Goal: Transaction & Acquisition: Purchase product/service

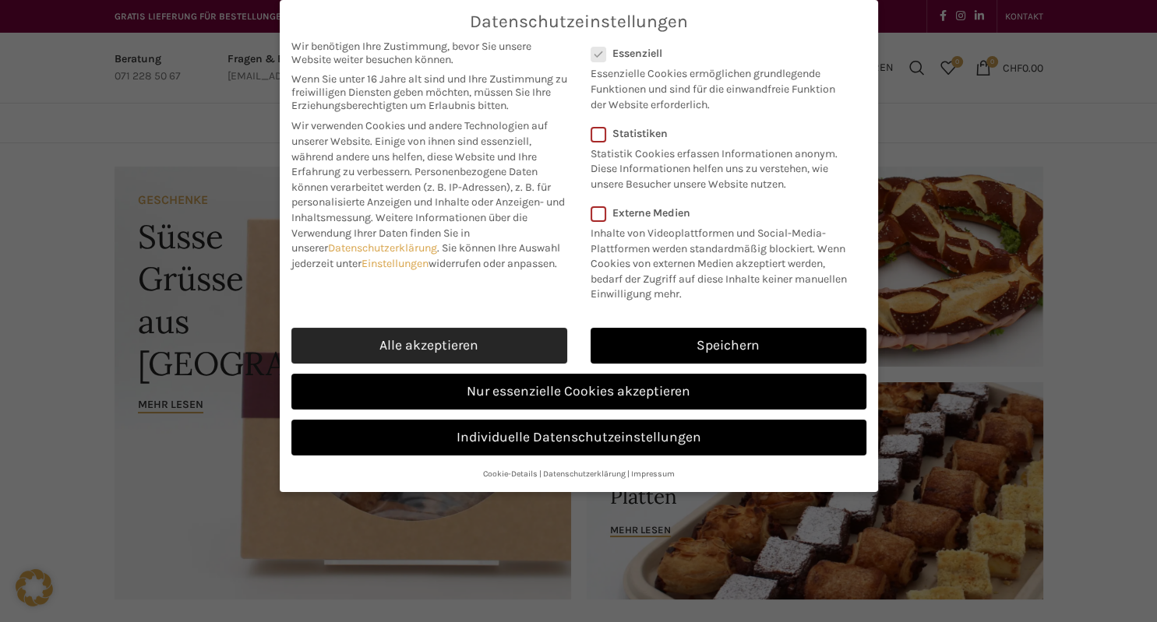
click at [430, 334] on link "Alle akzeptieren" at bounding box center [429, 346] width 276 height 36
checkbox input "true"
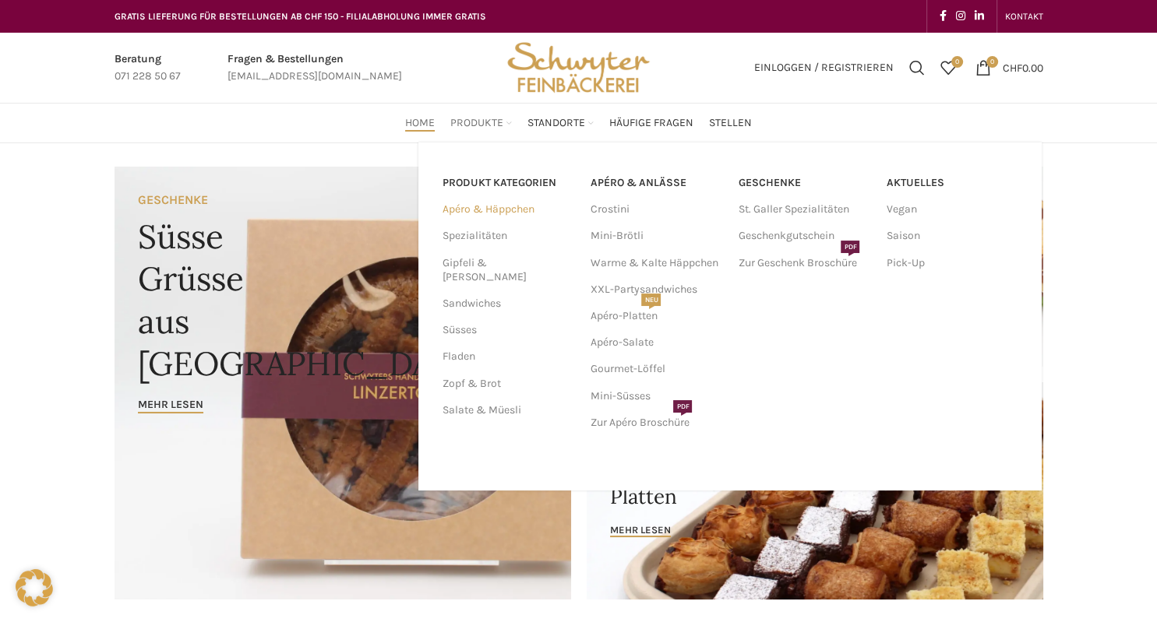
click at [488, 209] on link "Apéro & Häppchen" at bounding box center [506, 209] width 129 height 26
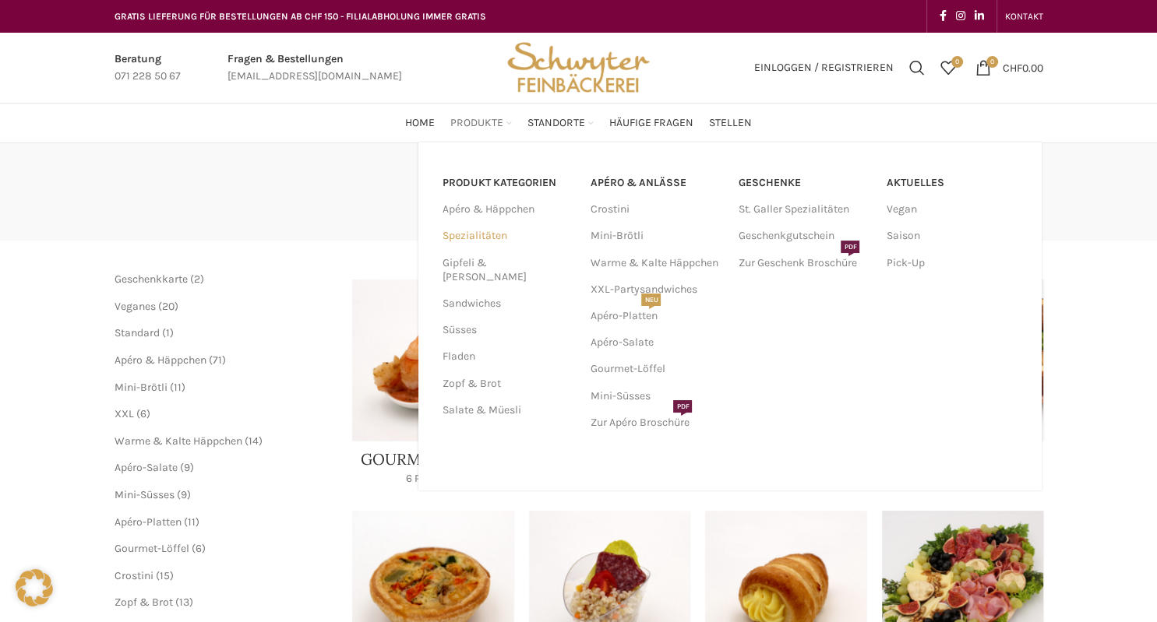
click at [491, 235] on link "Spezialitäten" at bounding box center [506, 236] width 129 height 26
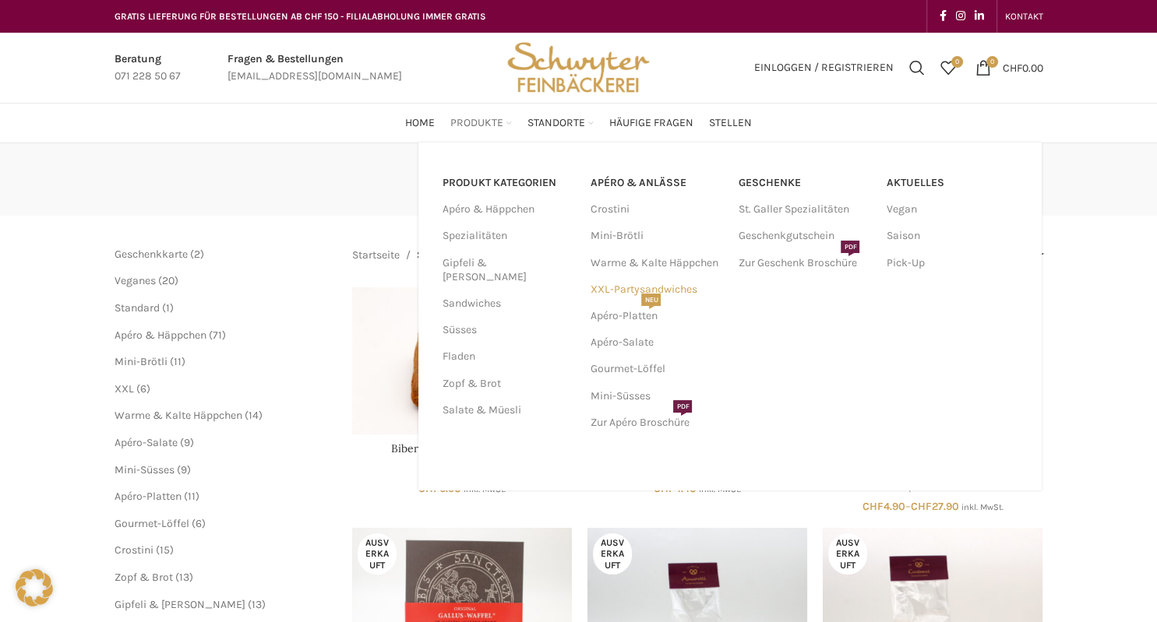
click at [664, 288] on link "XXL-Partysandwiches" at bounding box center [656, 290] width 132 height 26
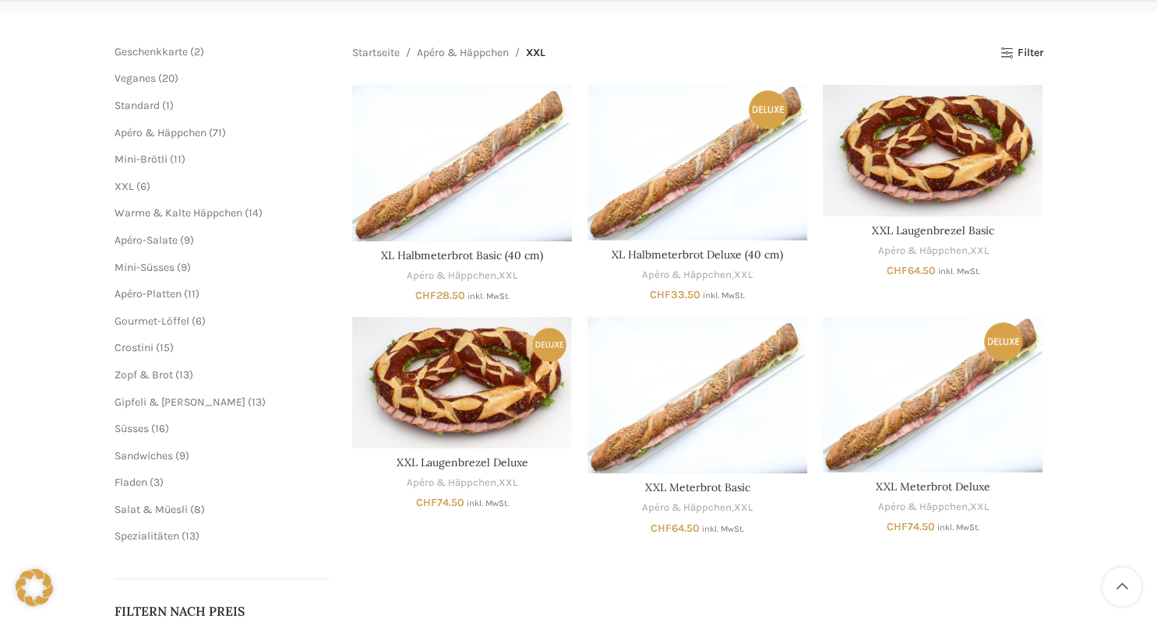
scroll to position [246, 0]
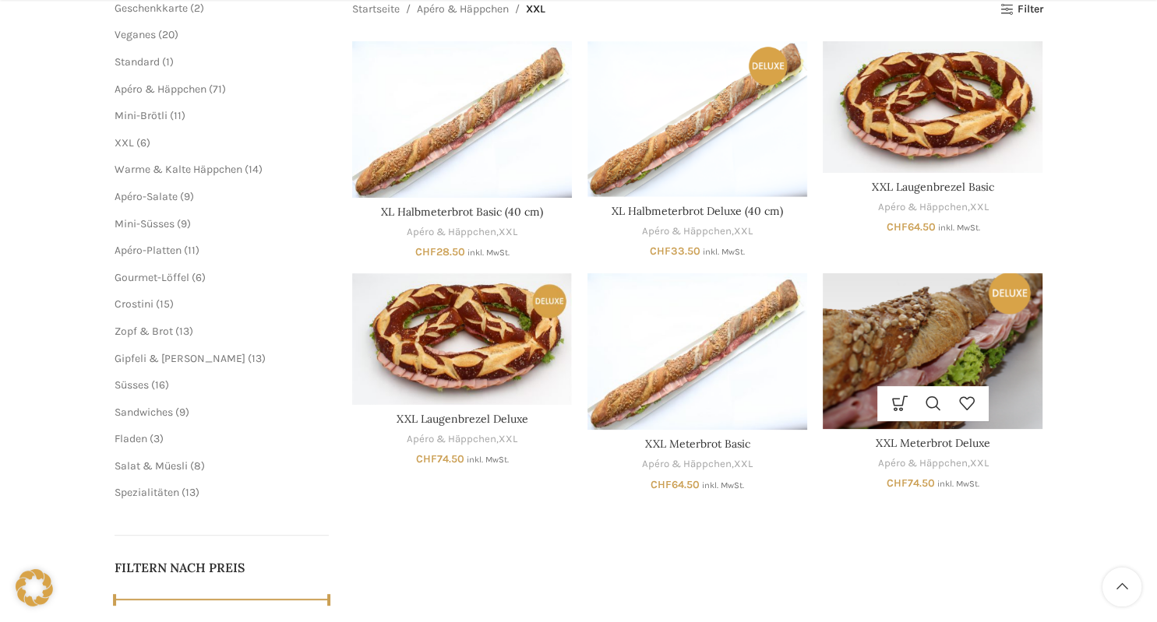
click at [958, 347] on img "XXL Meterbrot Deluxe" at bounding box center [933, 350] width 220 height 155
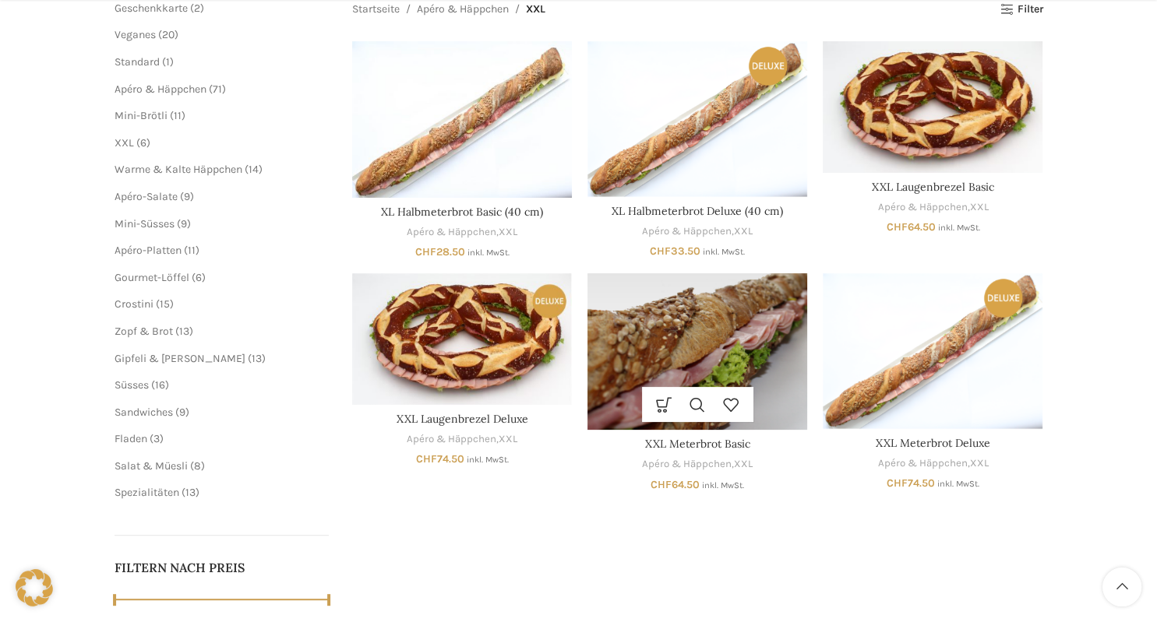
click at [712, 344] on img "XXL Meterbrot Basic" at bounding box center [697, 351] width 220 height 157
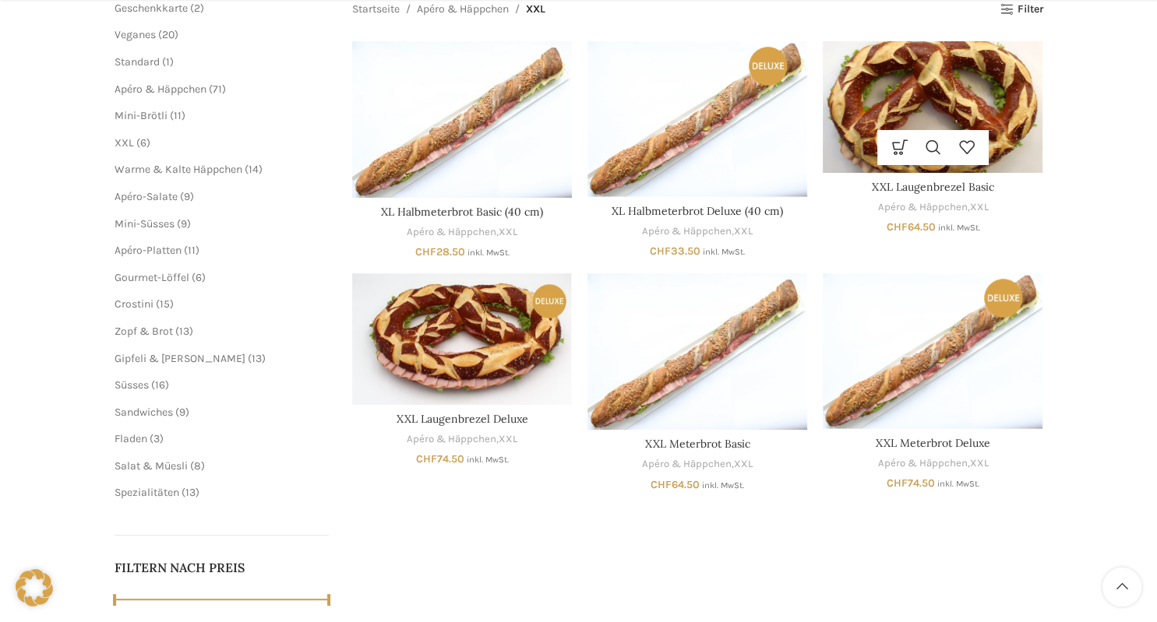
scroll to position [0, 0]
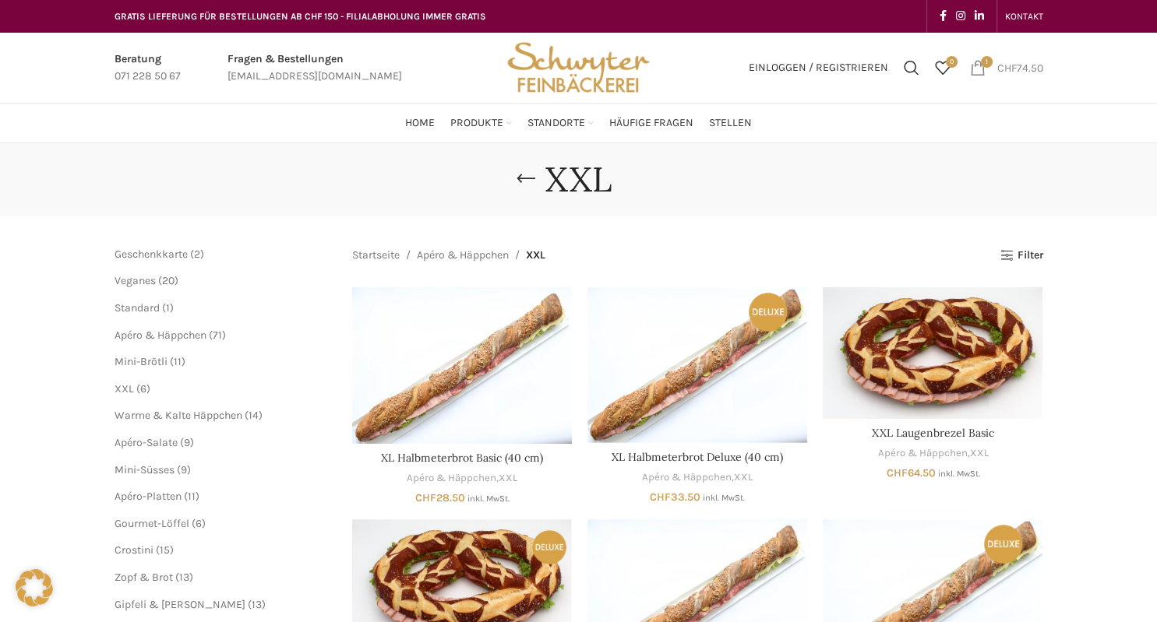
click at [971, 64] on span "1 item" at bounding box center [978, 68] width 16 height 16
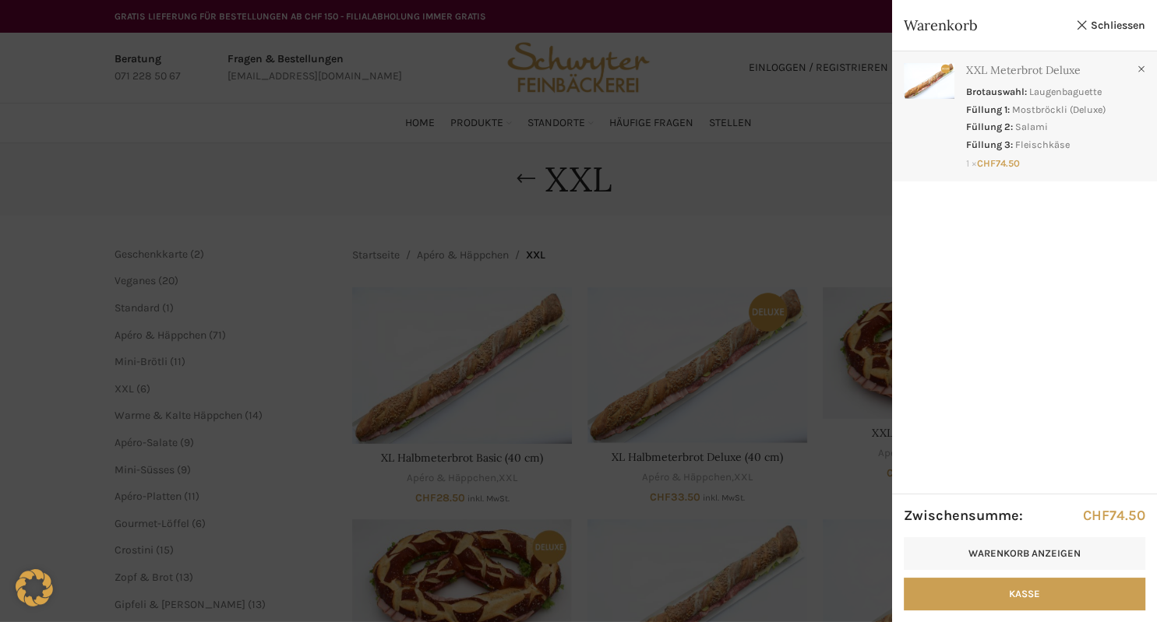
click at [1012, 111] on link "Anzeigen" at bounding box center [1024, 113] width 265 height 124
click at [1137, 69] on link "×" at bounding box center [1141, 70] width 16 height 16
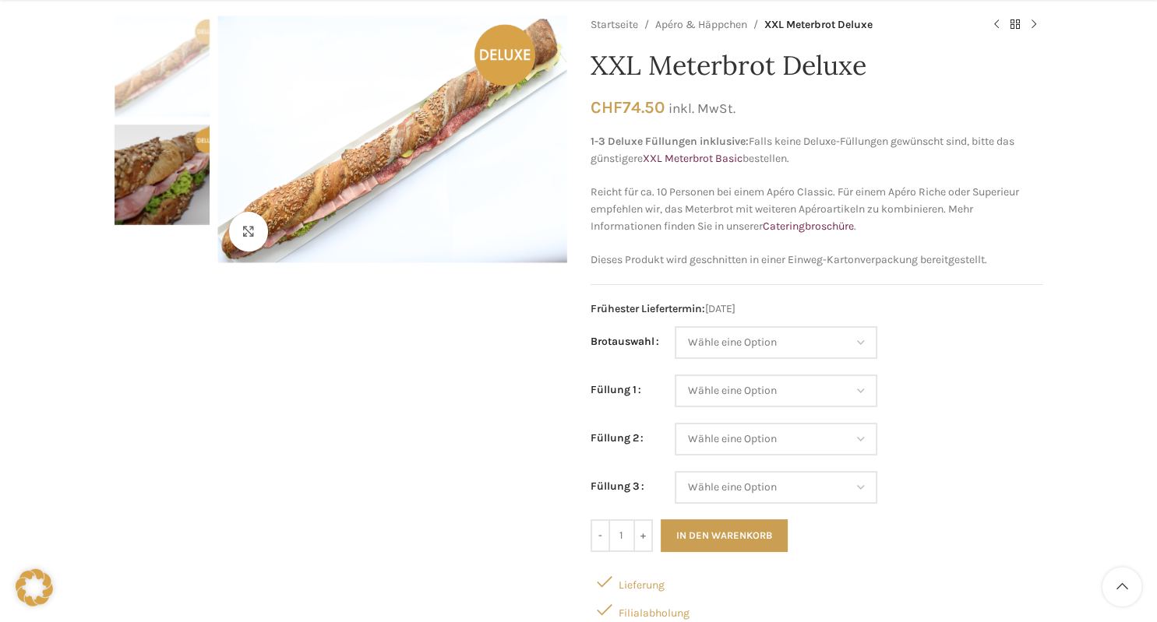
scroll to position [164, 0]
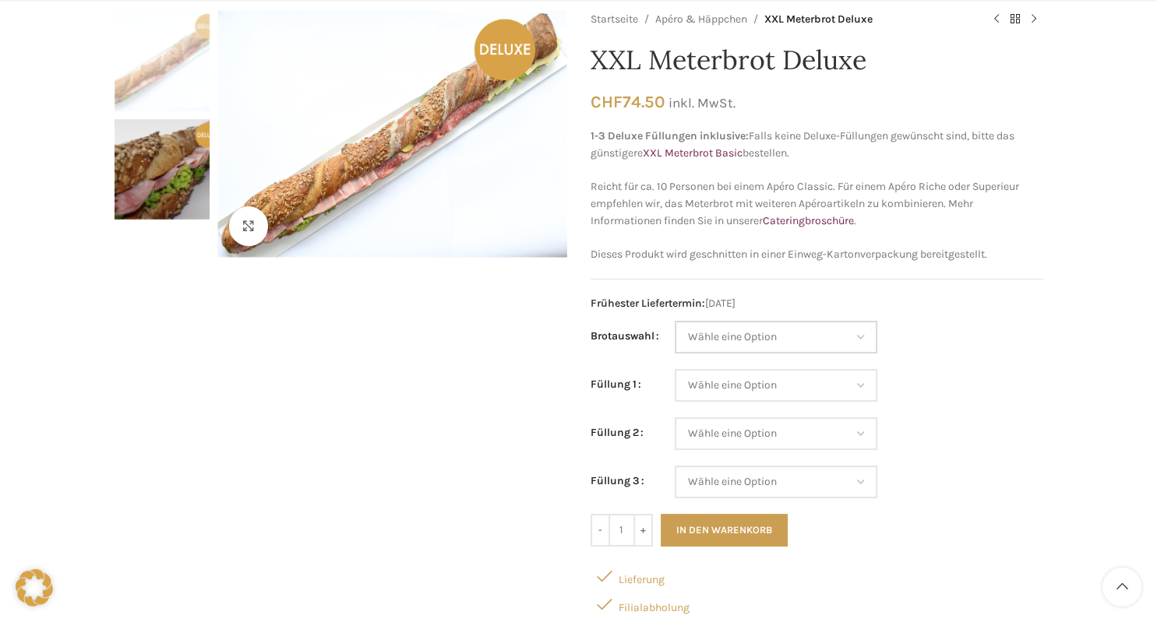
select select "Laugenbaguette"
click at [675, 369] on select "Wähle eine Option Lachs (Deluxe) Roastbeef (Deluxe) Rohschinken (Deluxe) Mostbr…" at bounding box center [776, 385] width 203 height 33
click at [946, 313] on div "Startseite Apéro & Häppchen XXL Meterbrot Deluxe XXL Laugenbrezel Deluxe CHF 74…" at bounding box center [816, 377] width 453 height 735
click at [675, 369] on select "Wähle eine Option Lachs (Deluxe) Roastbeef (Deluxe) Rohschinken (Deluxe) Mostbr…" at bounding box center [776, 385] width 203 height 33
select select "Mostbröckli (Deluxe)"
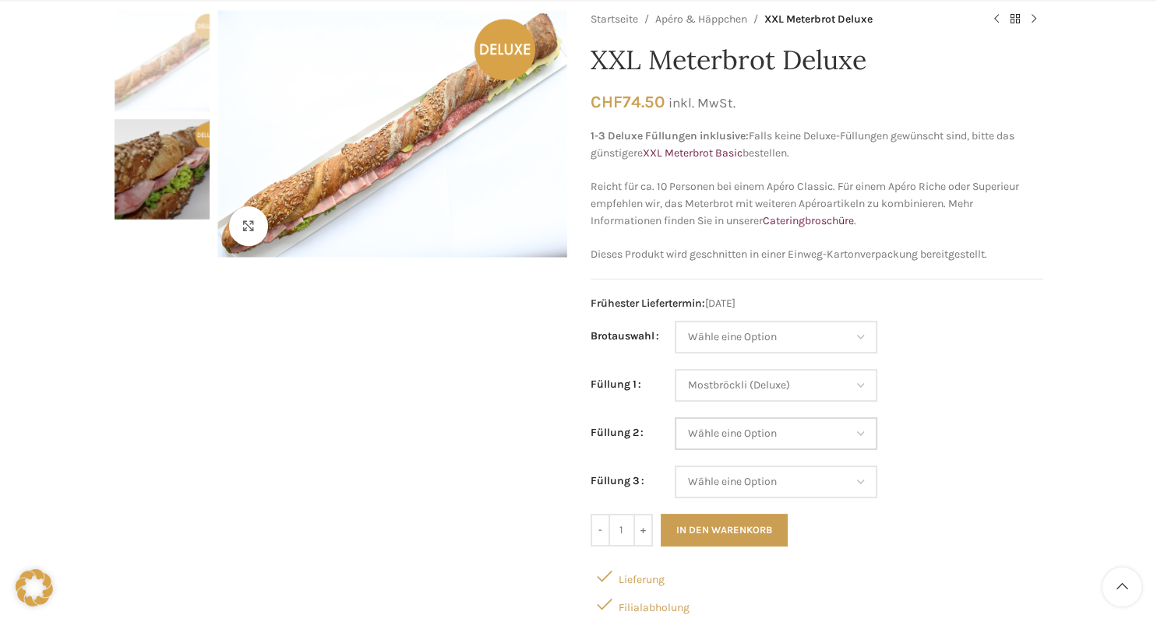
click at [675, 417] on select "Wähle eine Option Lachs (Deluxe) Roastbeef (Deluxe) Rohschinken (Deluxe) Mostbr…" at bounding box center [776, 433] width 203 height 33
select select "Salami"
select select "Mostbröckli (Deluxe)"
select select "Salami"
click at [675, 466] on select "Wähle eine Option Lachs (Deluxe) Roastbeef (Deluxe) Rohschinken (Deluxe) Mostbr…" at bounding box center [776, 482] width 203 height 33
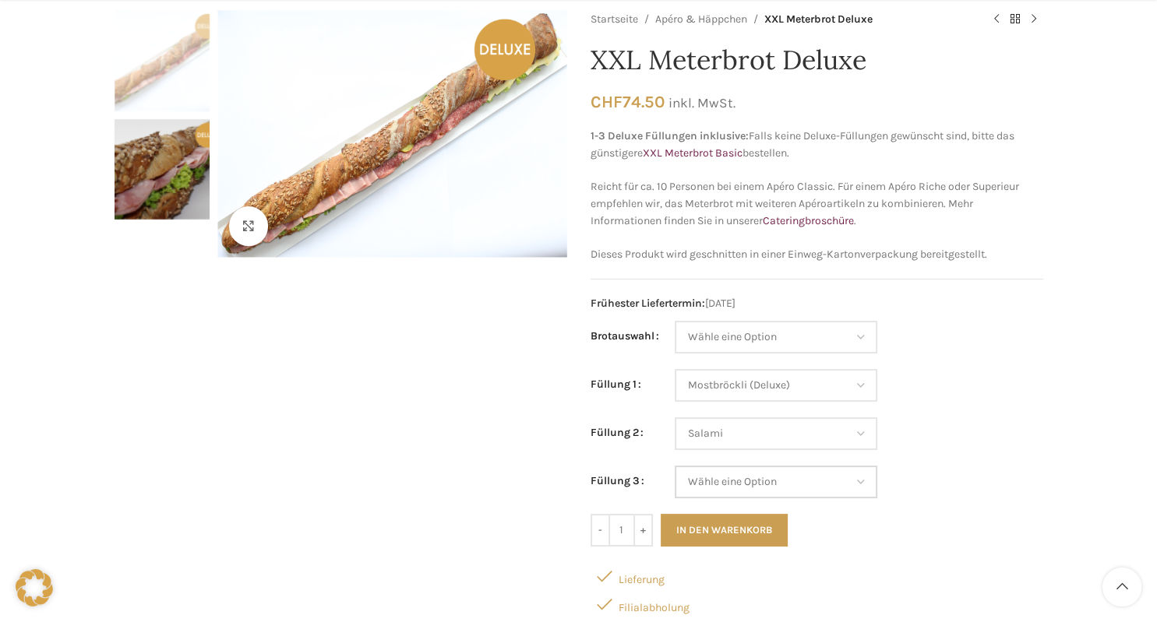
select select "Fleischkäse"
select select "Mostbröckli (Deluxe)"
select select "Salami"
select select "Fleischkäse"
click at [1007, 494] on td "Wähle eine Option Lachs (Deluxe) Roastbeef (Deluxe) Rohschinken (Deluxe) Mostbr…" at bounding box center [859, 482] width 368 height 33
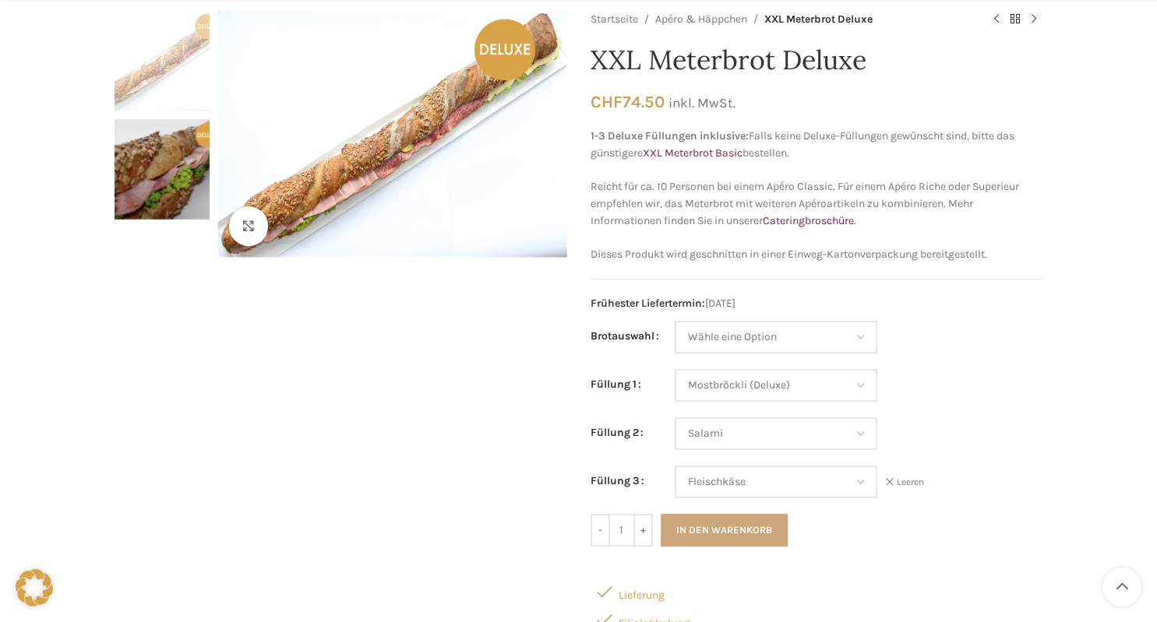
click at [742, 530] on button "In den Warenkorb" at bounding box center [724, 530] width 127 height 33
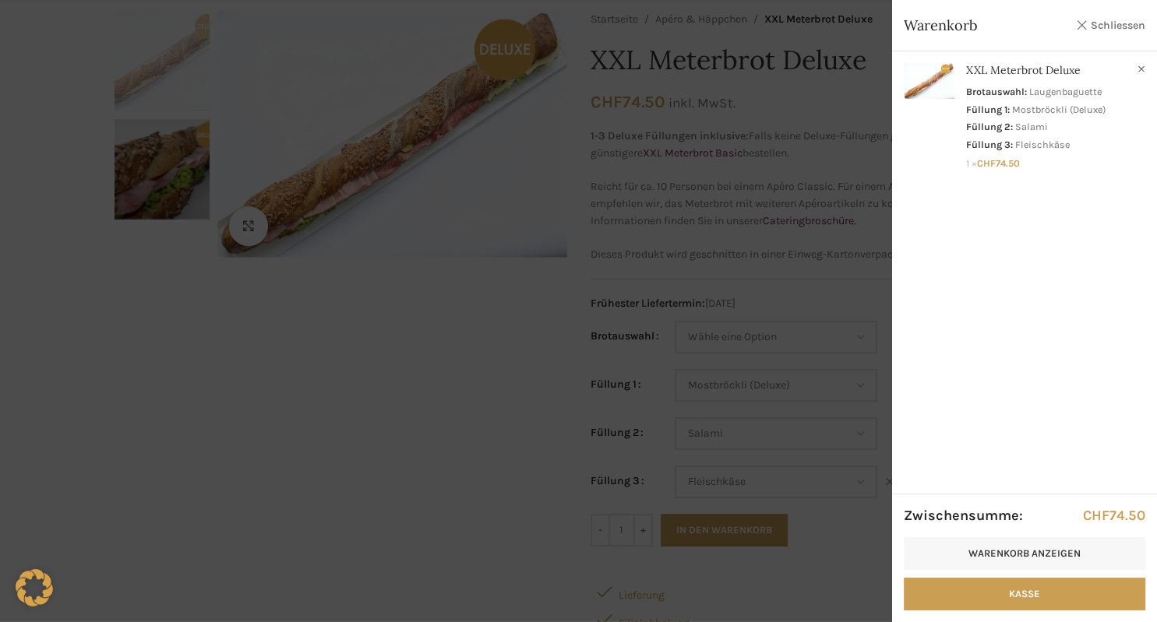
click at [1112, 27] on link "Schliessen" at bounding box center [1110, 25] width 70 height 19
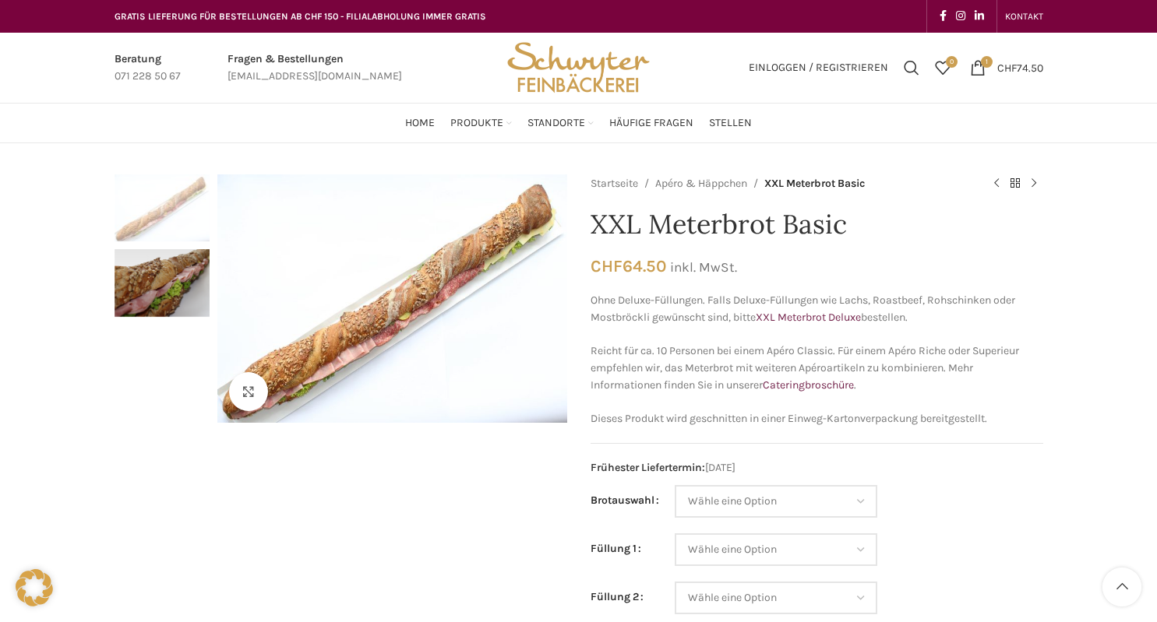
scroll to position [246, 0]
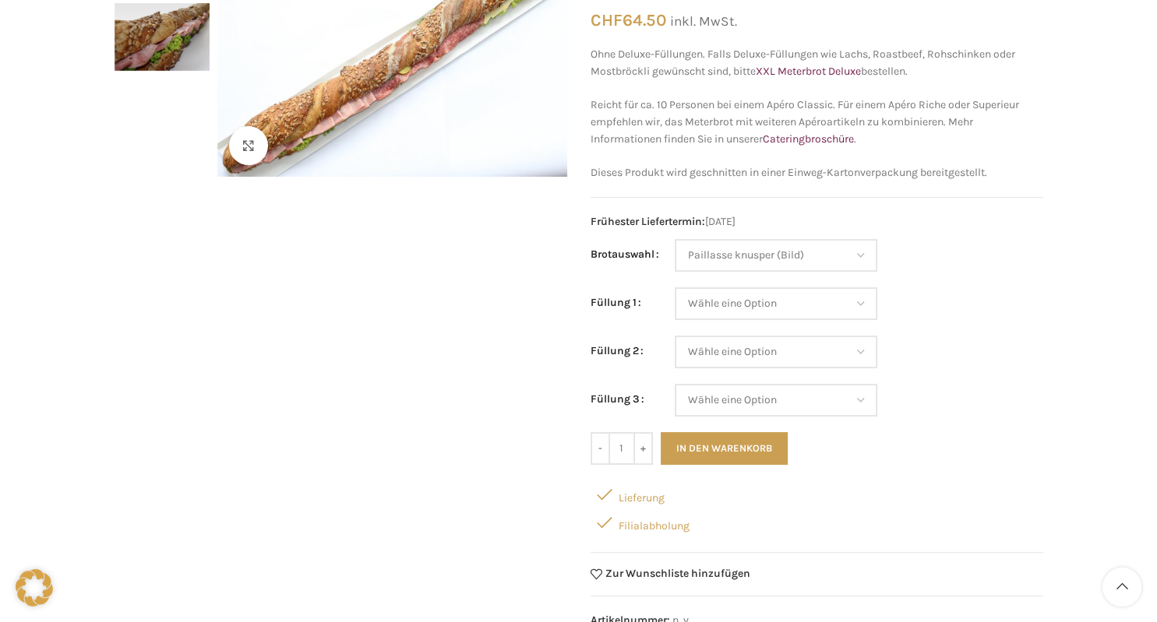
select select "Paillasse knusper (Bild)"
click at [675, 287] on select "Wähle eine Option Salami Schinken Fleischkäse Trutenschinken Appenzellerkäse Gr…" at bounding box center [776, 303] width 203 height 33
select select "Schinken"
select select "Paillasse knusper (Bild)"
select select "Schinken"
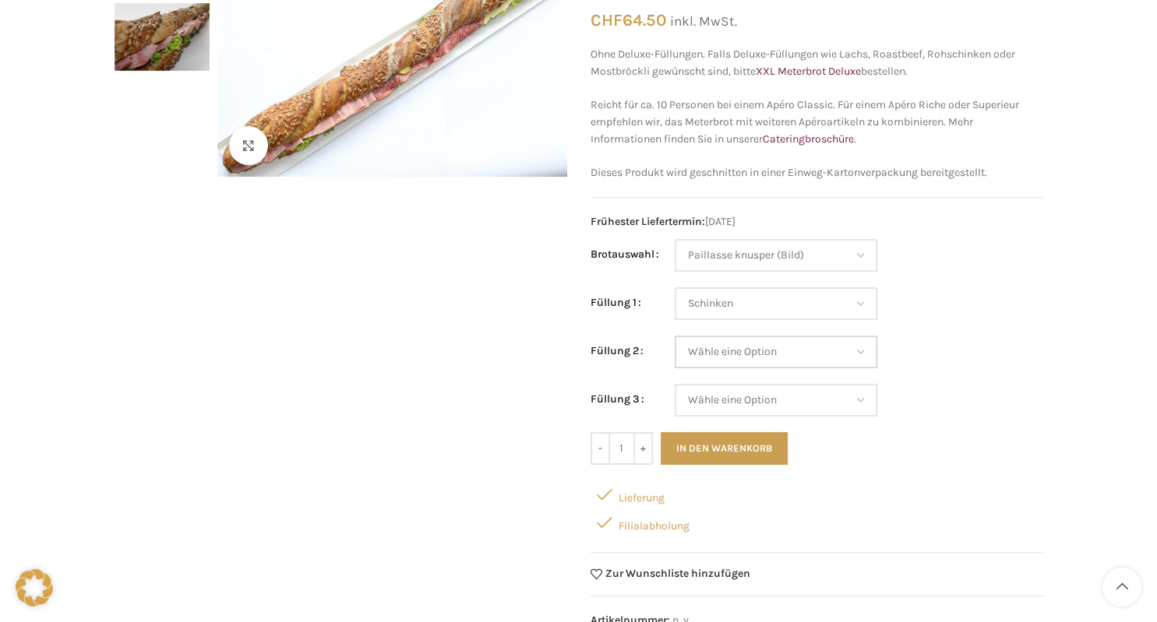
click at [675, 336] on select "Wähle eine Option Salami Schinken Fleischkäse Trutenschinken Appenzellerkäse Gr…" at bounding box center [776, 352] width 203 height 33
click at [967, 258] on td "Wähle eine Option Baguette Paillasse dunkel Paillasse knusper (Bild) Laugenbagu…" at bounding box center [859, 263] width 368 height 48
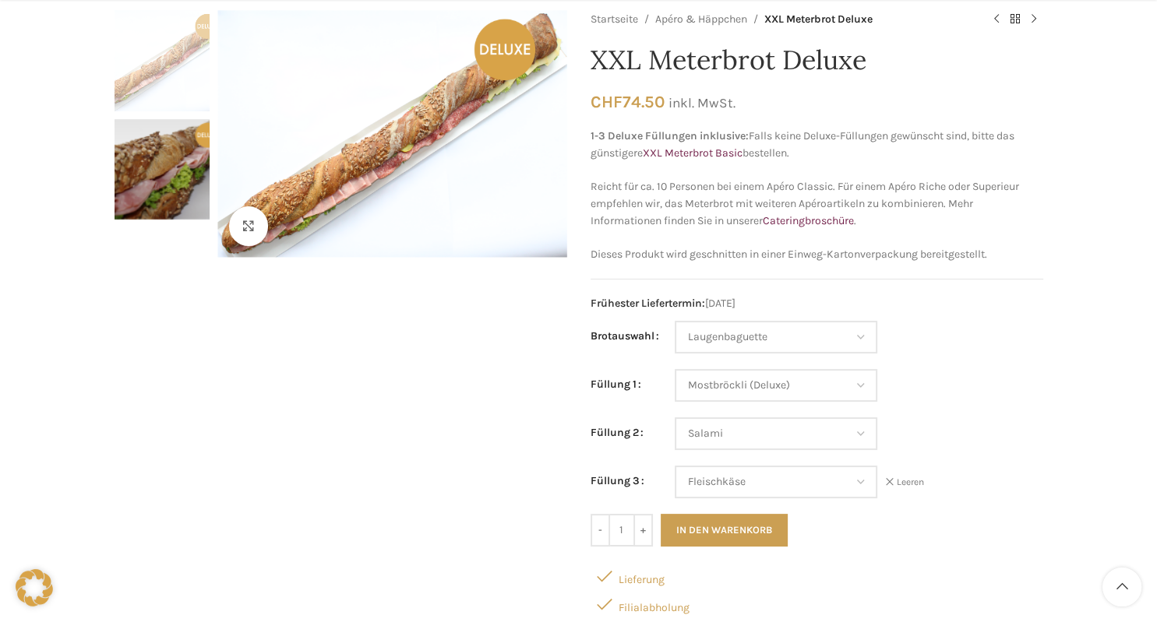
scroll to position [246, 0]
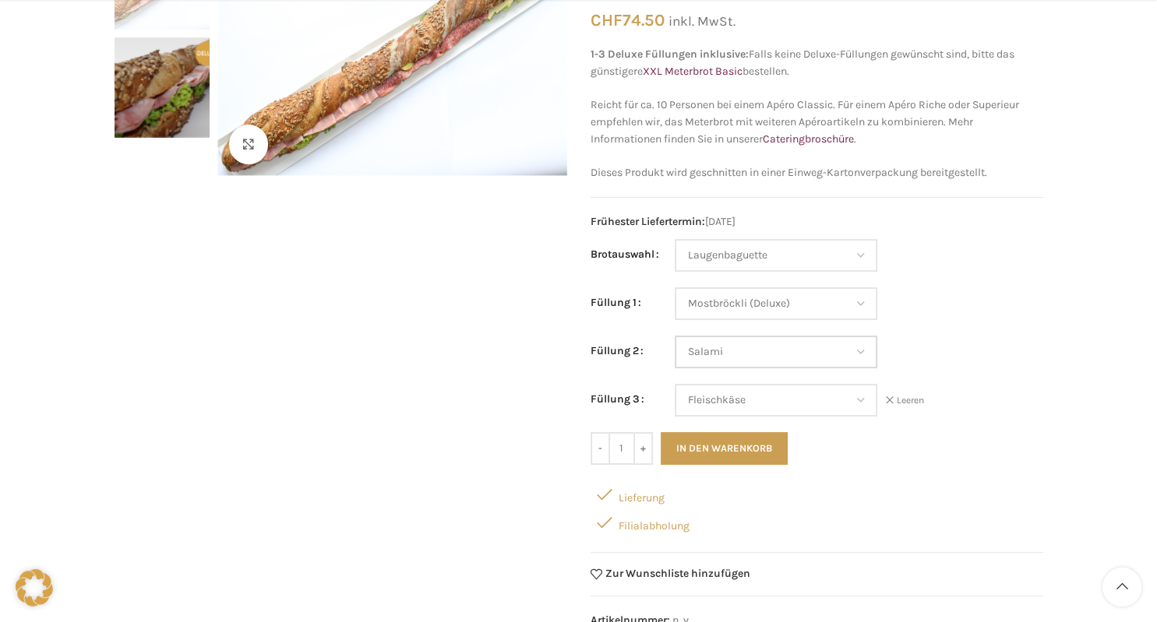
click at [675, 336] on select "Wähle eine Option Lachs (Deluxe) Roastbeef (Deluxe) Rohschinken (Deluxe) Mostbr…" at bounding box center [776, 352] width 203 height 33
select select "Eimasse"
click at [675, 384] on select "Wähle eine Option Lachs (Deluxe) Roastbeef (Deluxe) Rohschinken (Deluxe) Mostbr…" at bounding box center [776, 400] width 203 height 33
select select "Roastbeef (Deluxe)"
select select "Eimasse"
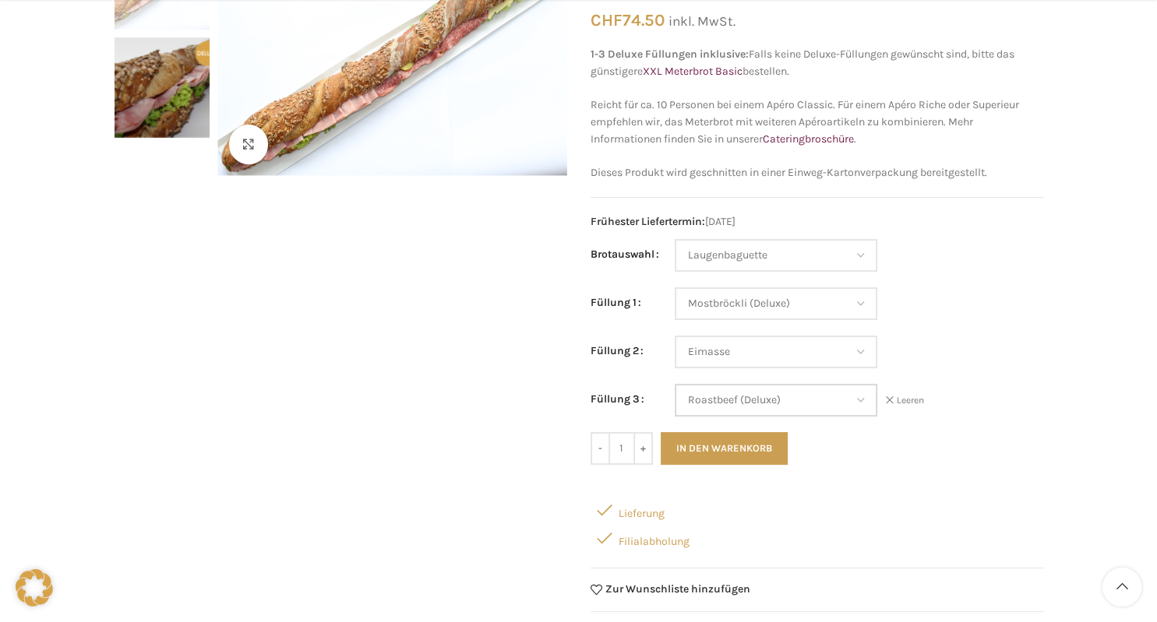
select select "Roastbeef (Deluxe)"
click at [1067, 411] on div "Klicken um zu vergrössern Startseite Apéro & Häppchen XXL Meterbrot Deluxe XXL …" at bounding box center [578, 508] width 1157 height 1161
click at [736, 452] on button "In den Warenkorb" at bounding box center [724, 448] width 127 height 33
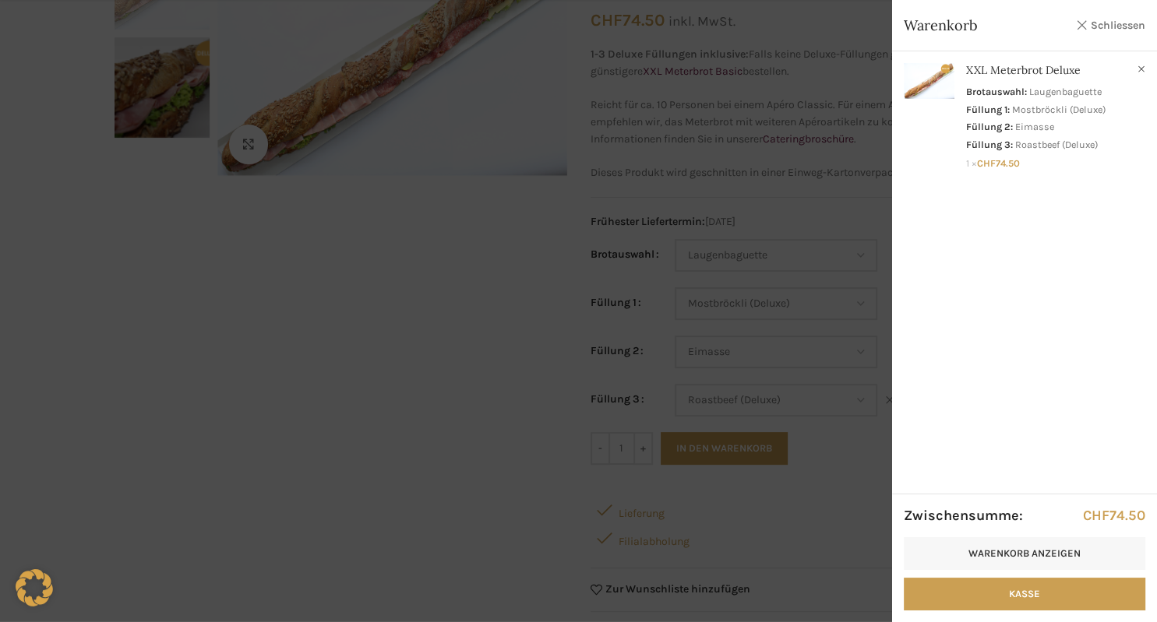
click at [1124, 26] on link "Schliessen" at bounding box center [1110, 25] width 70 height 19
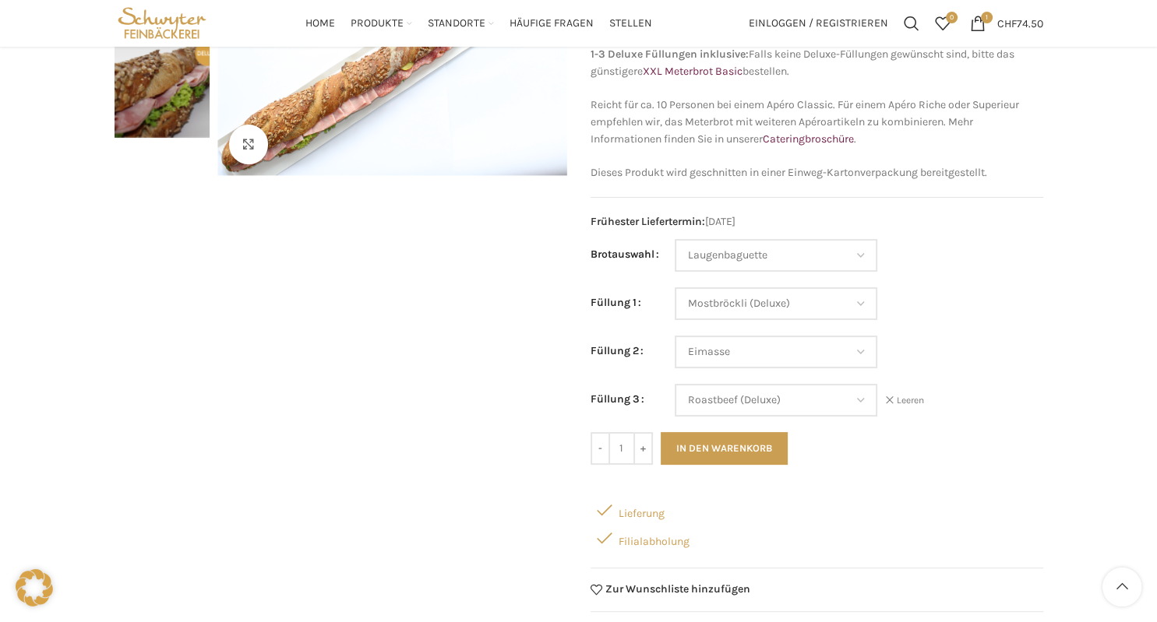
scroll to position [0, 0]
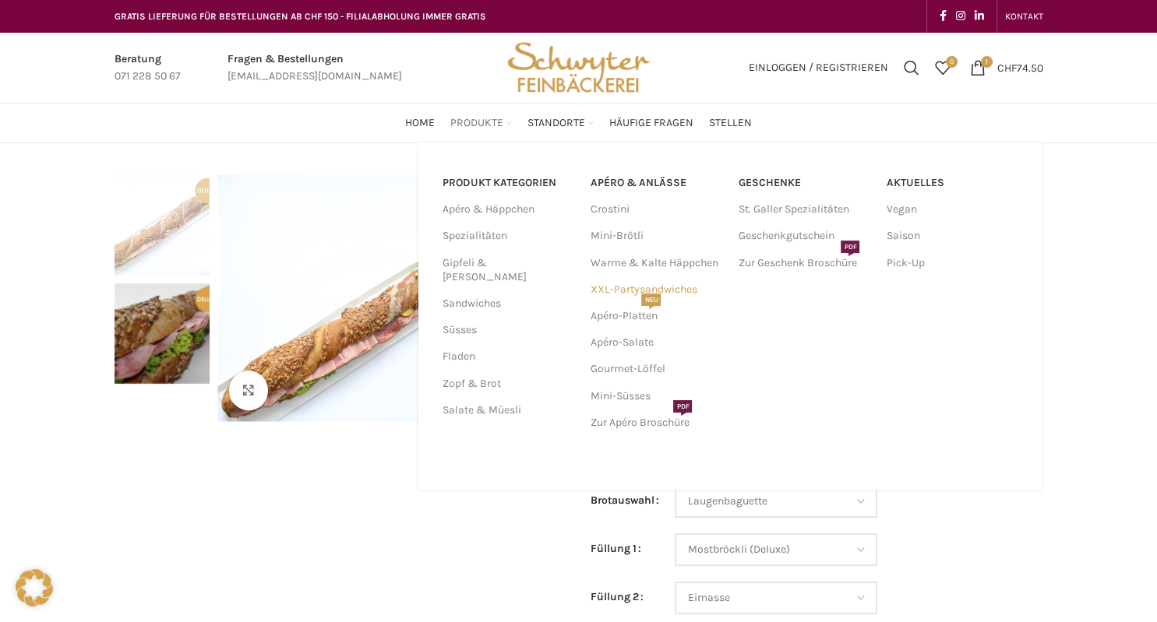
click at [606, 291] on link "XXL-Partysandwiches" at bounding box center [656, 290] width 132 height 26
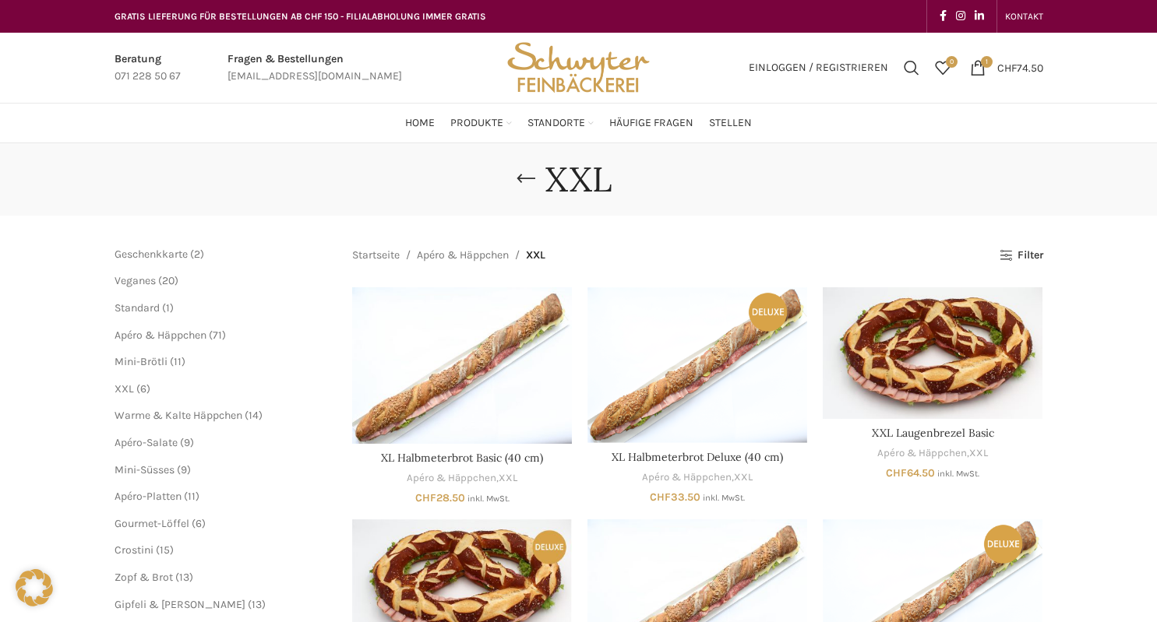
scroll to position [329, 0]
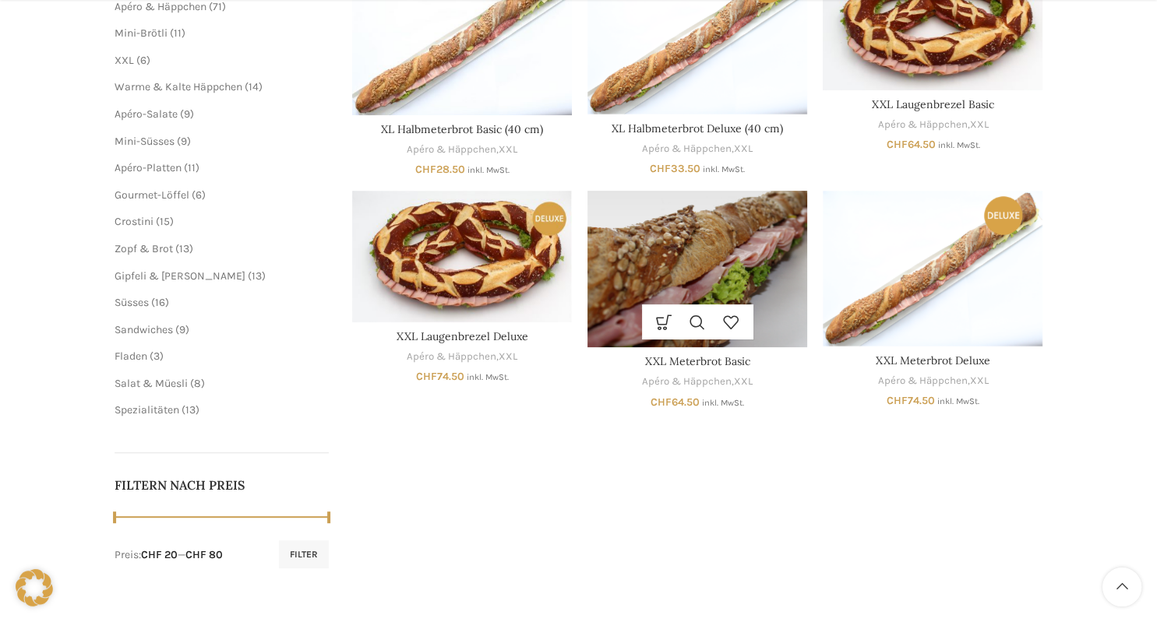
click at [718, 273] on img "XXL Meterbrot Basic" at bounding box center [697, 269] width 220 height 157
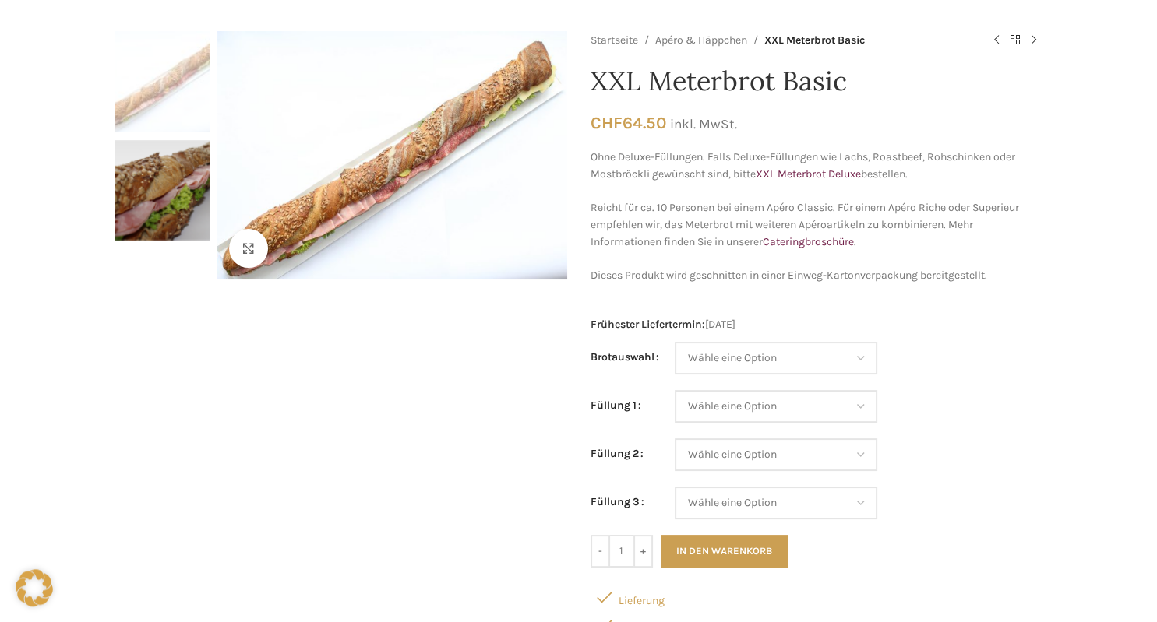
scroll to position [246, 0]
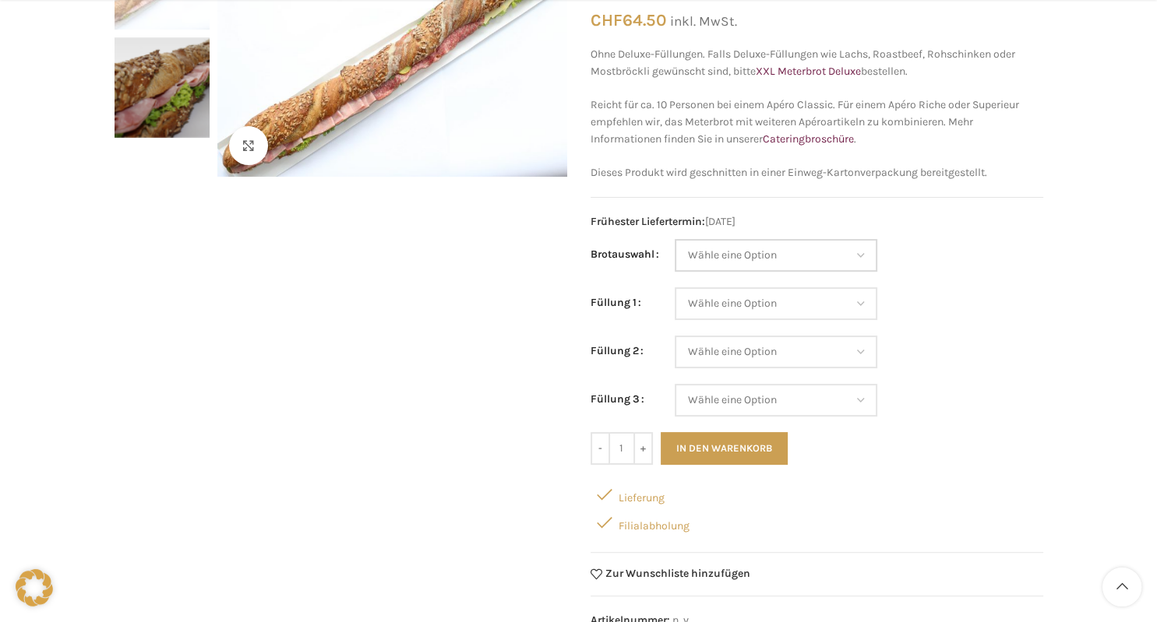
click at [675, 239] on select "Wähle eine Option Baguette Paillasse dunkel Paillasse knusper (Bild) Laugenbagu…" at bounding box center [776, 255] width 203 height 33
select select "Paillasse knusper (Bild)"
click at [675, 287] on select "Wähle eine Option Salami Schinken Fleischkäse Trutenschinken Appenzellerkäse Gr…" at bounding box center [776, 303] width 203 height 33
select select "Schinken"
select select "Paillasse knusper (Bild)"
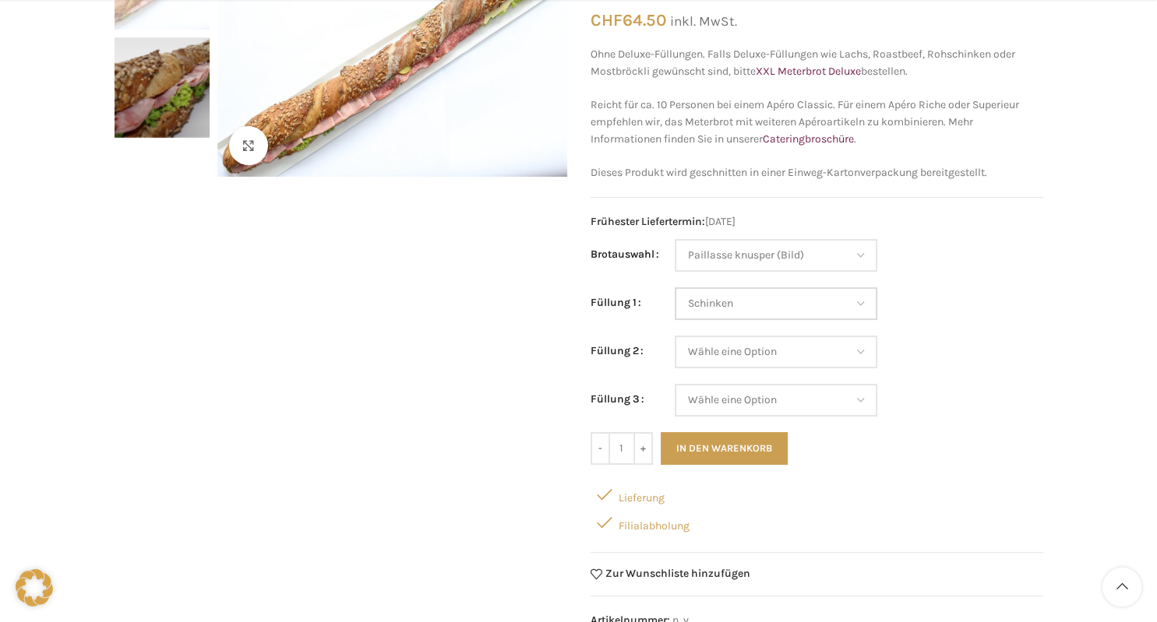
select select "Schinken"
click at [675, 336] on select "Wähle eine Option Salami Schinken Fleischkäse Trutenschinken Appenzellerkäse Gr…" at bounding box center [776, 352] width 203 height 33
select select "Fleischkäse"
select select "Paillasse knusper (Bild)"
select select "Schinken"
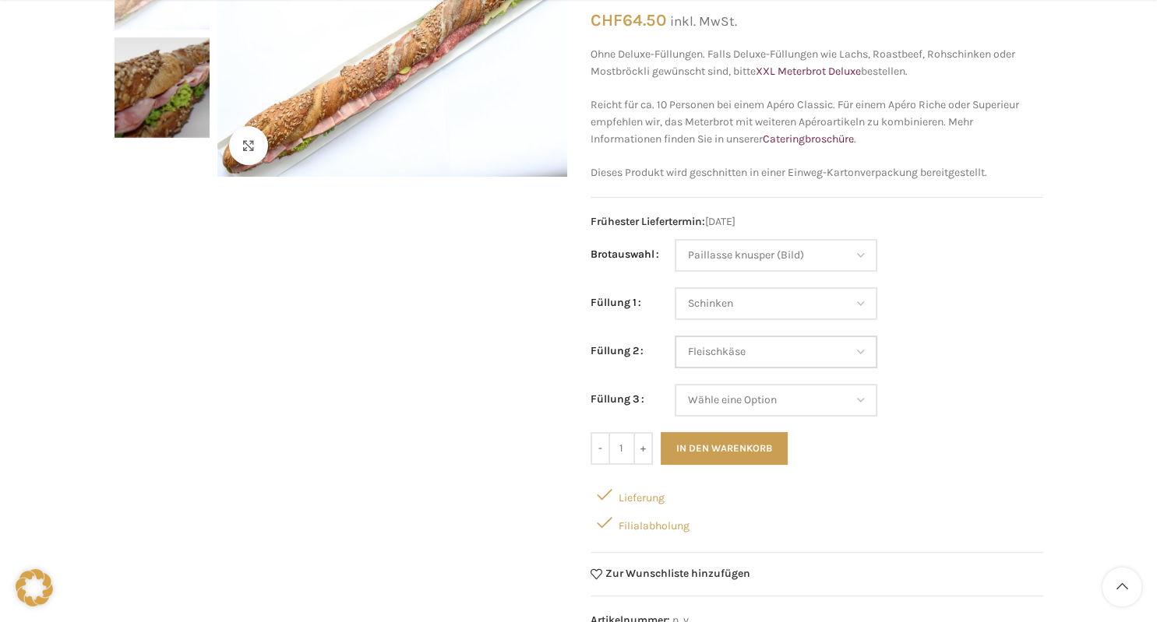
select select "Fleischkäse"
click at [675, 384] on select "Wähle eine Option Salami Schinken Fleischkäse Trutenschinken Appenzellerkäse Gr…" at bounding box center [776, 400] width 203 height 33
select select "Salami"
select select "Paillasse knusper (Bild)"
select select "Schinken"
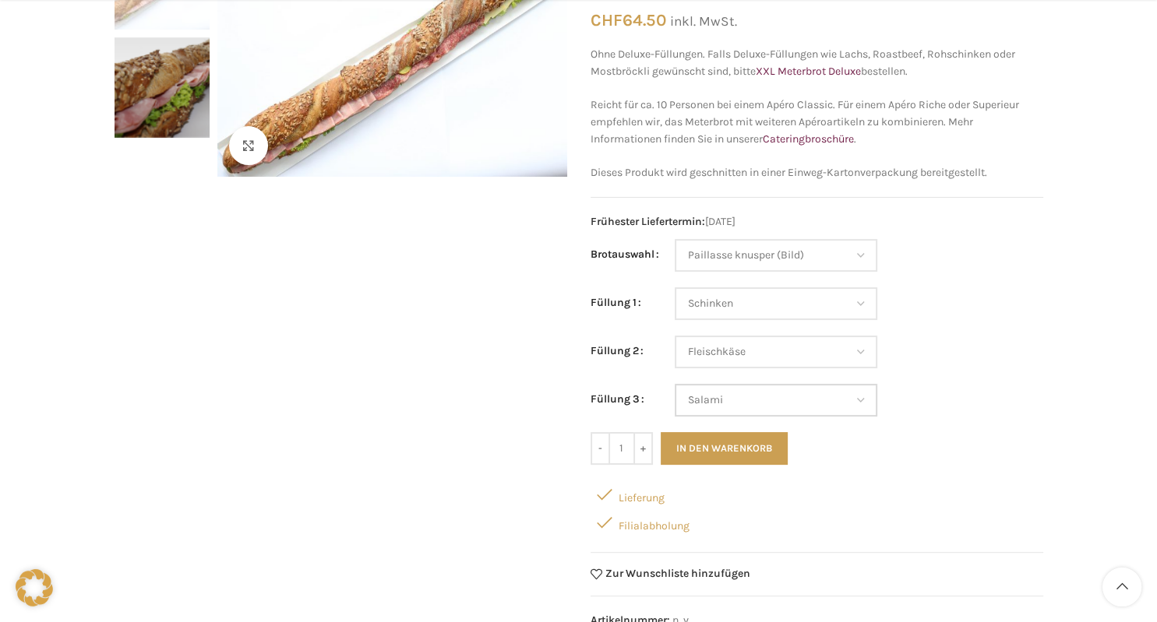
select select "Fleischkäse"
select select "Salami"
click at [1016, 418] on form "Brotauswahl Wähle eine Option Baguette Paillasse dunkel Paillasse knusper (Bild…" at bounding box center [816, 352] width 453 height 226
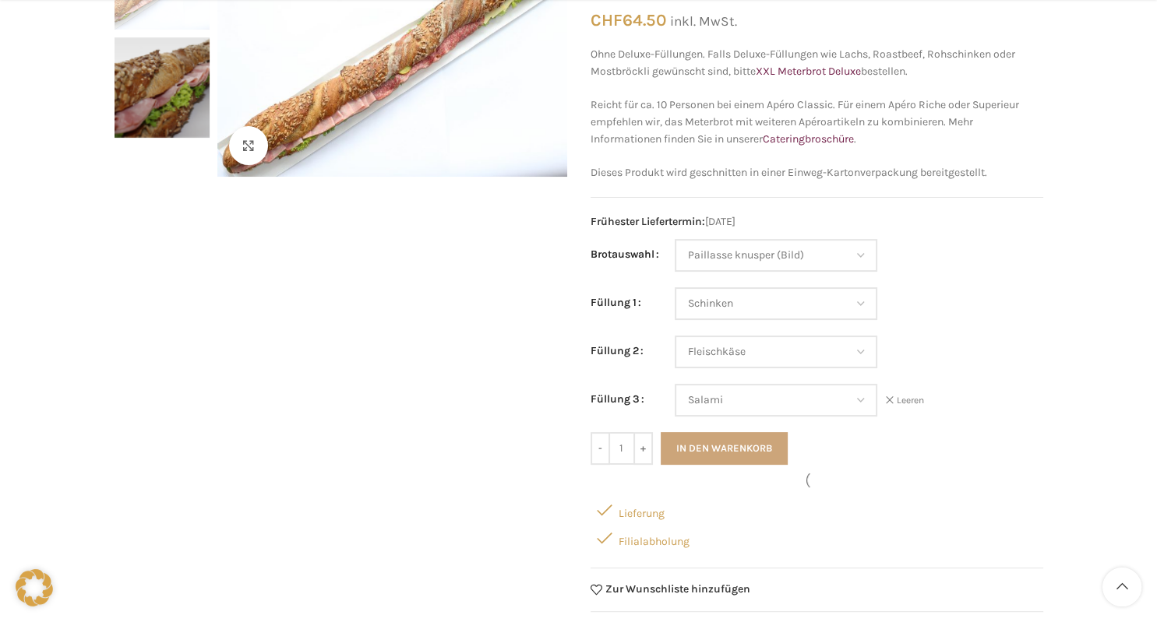
click at [761, 441] on button "In den Warenkorb" at bounding box center [724, 448] width 127 height 33
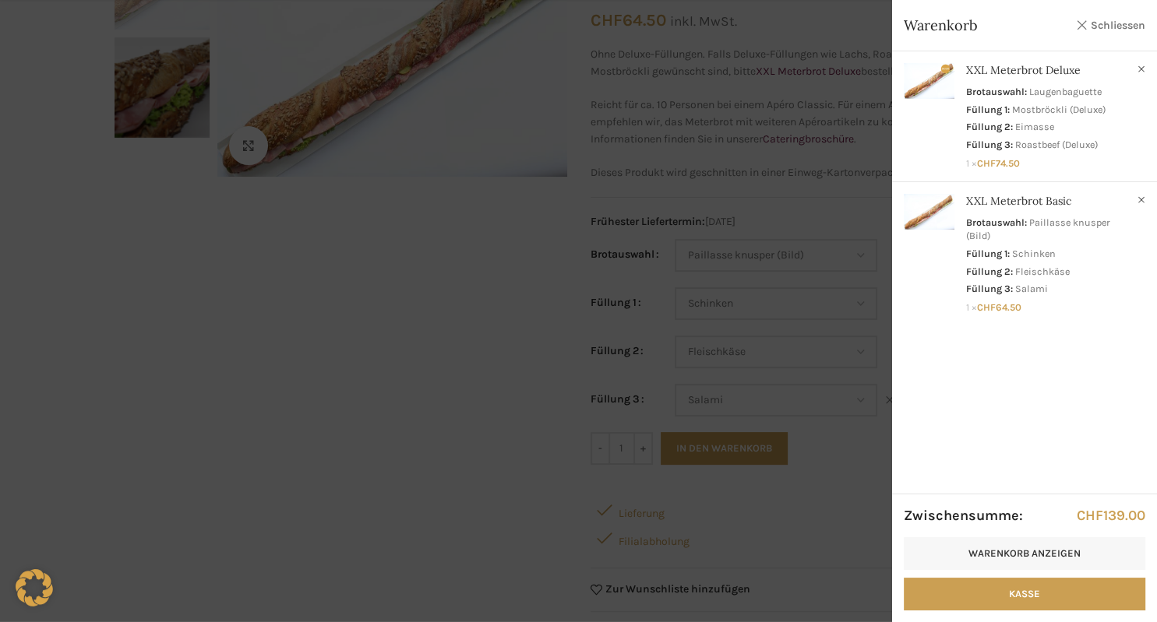
click at [1110, 33] on link "Schliessen" at bounding box center [1110, 25] width 70 height 19
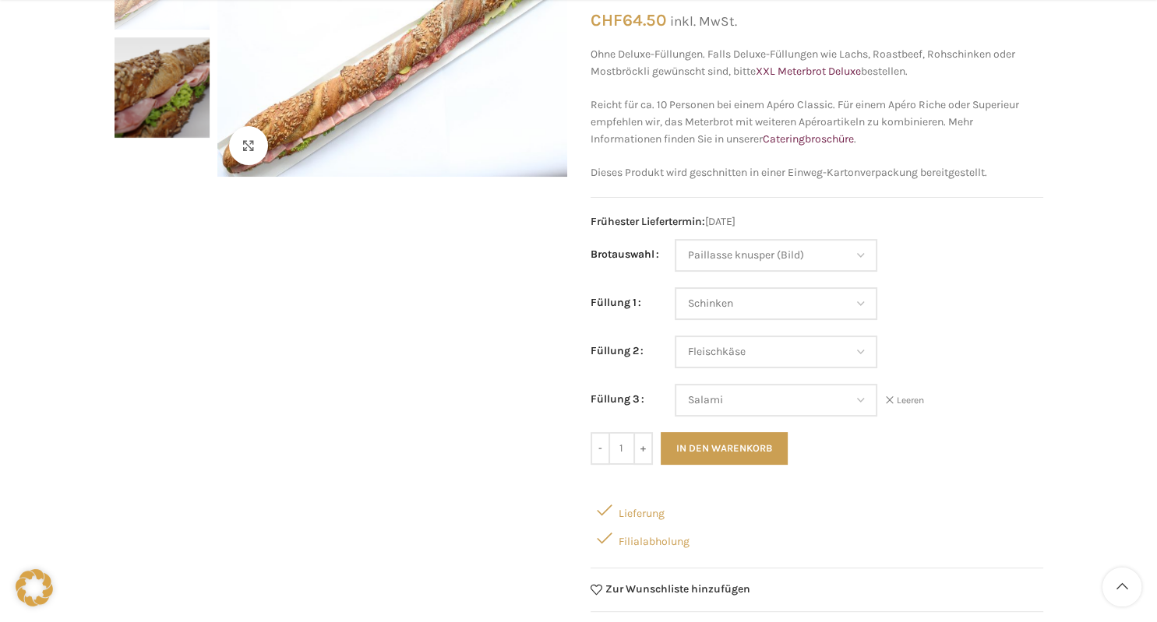
scroll to position [0, 0]
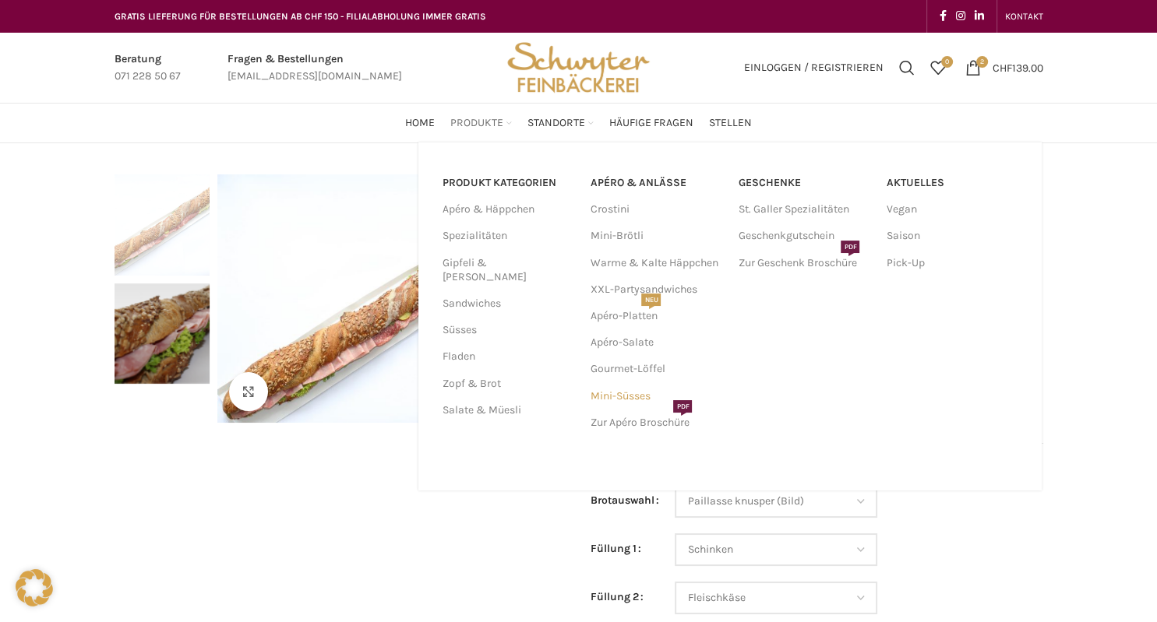
click at [637, 396] on link "Mini-Süsses" at bounding box center [656, 396] width 132 height 26
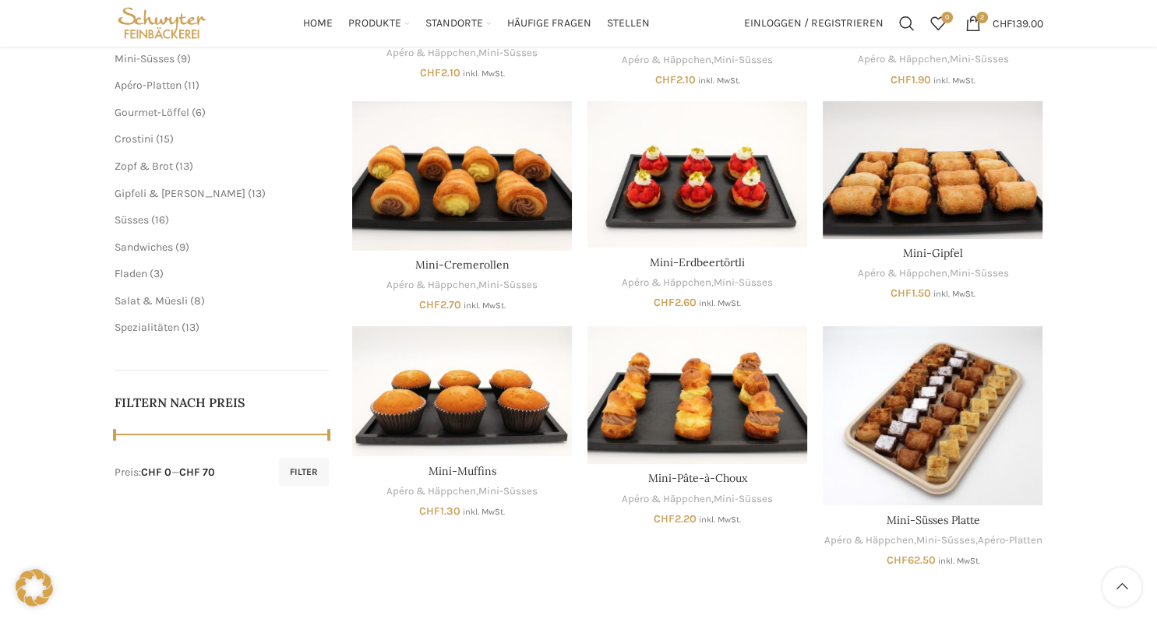
scroll to position [164, 0]
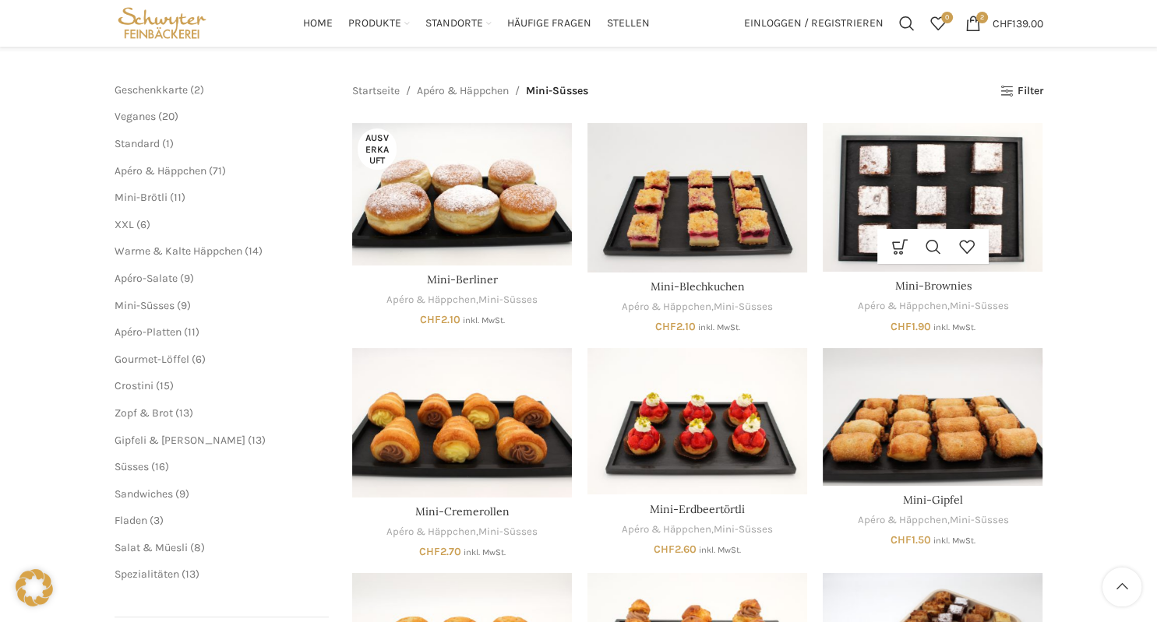
click at [952, 216] on img "Mini-Brownies" at bounding box center [933, 197] width 220 height 149
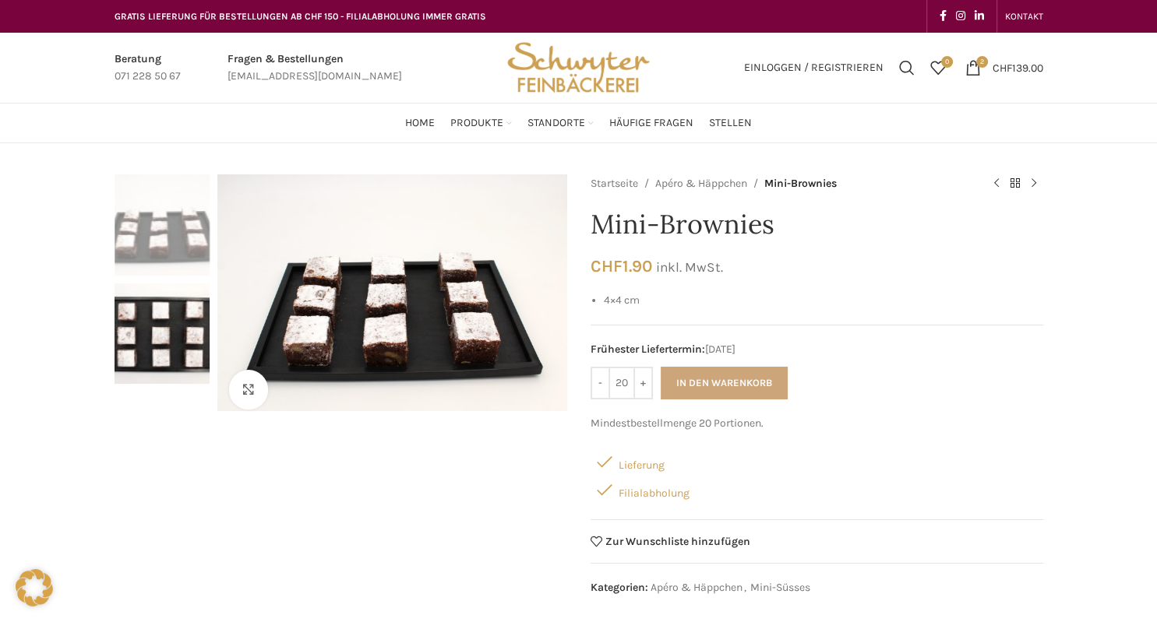
click at [742, 383] on button "In den Warenkorb" at bounding box center [724, 383] width 127 height 33
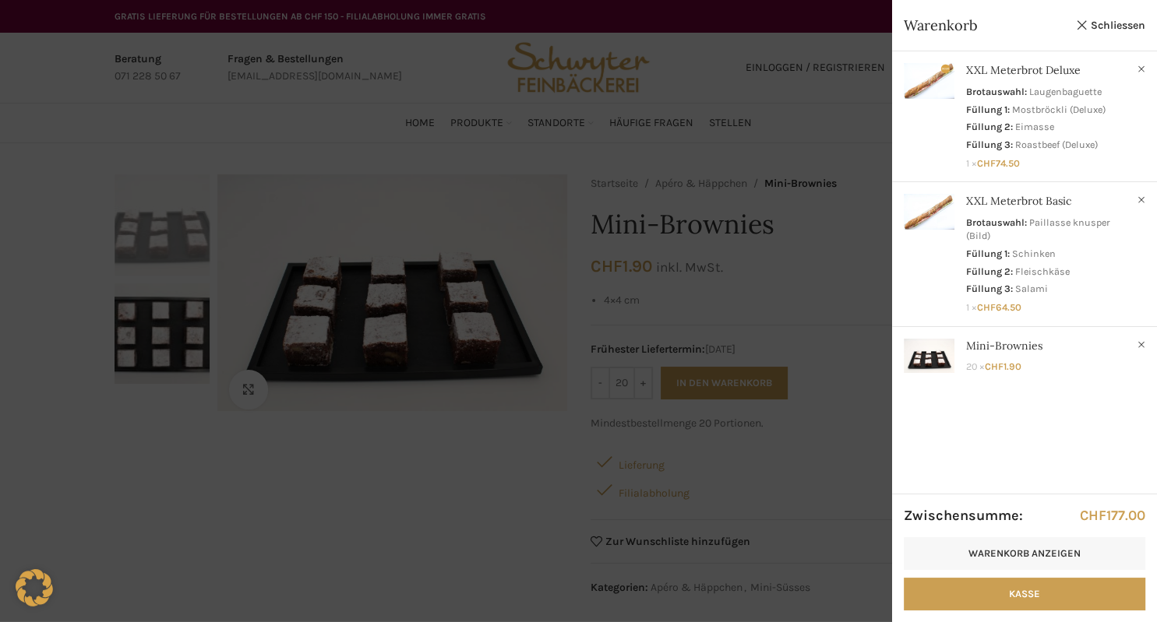
click at [712, 121] on div at bounding box center [578, 311] width 1157 height 622
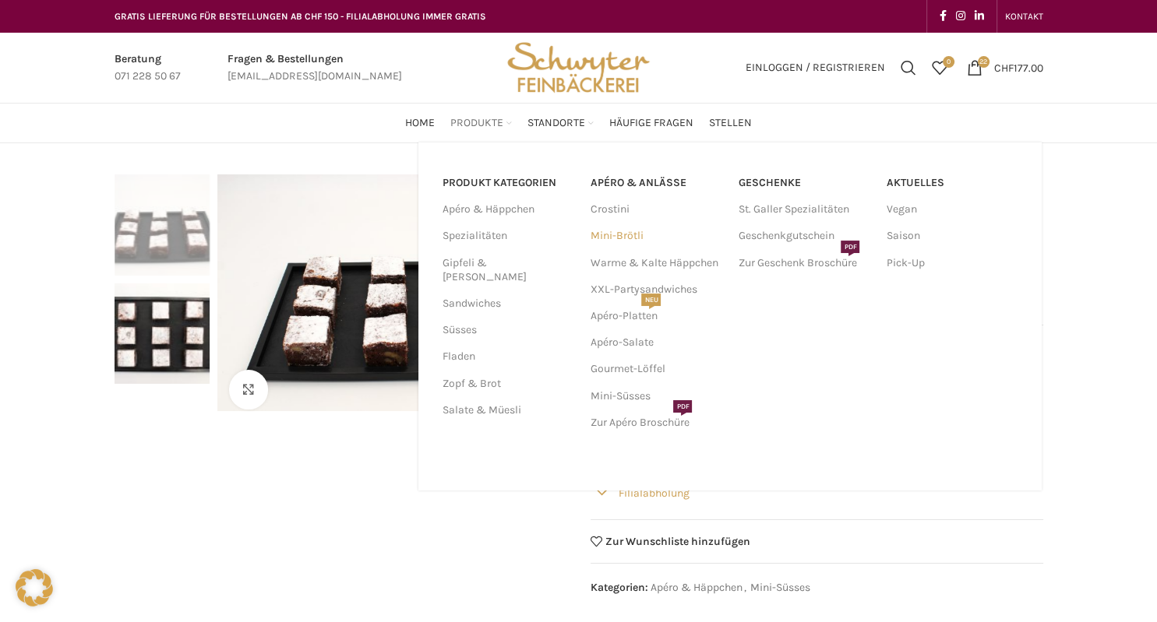
click at [618, 237] on link "Mini-Brötli" at bounding box center [656, 236] width 132 height 26
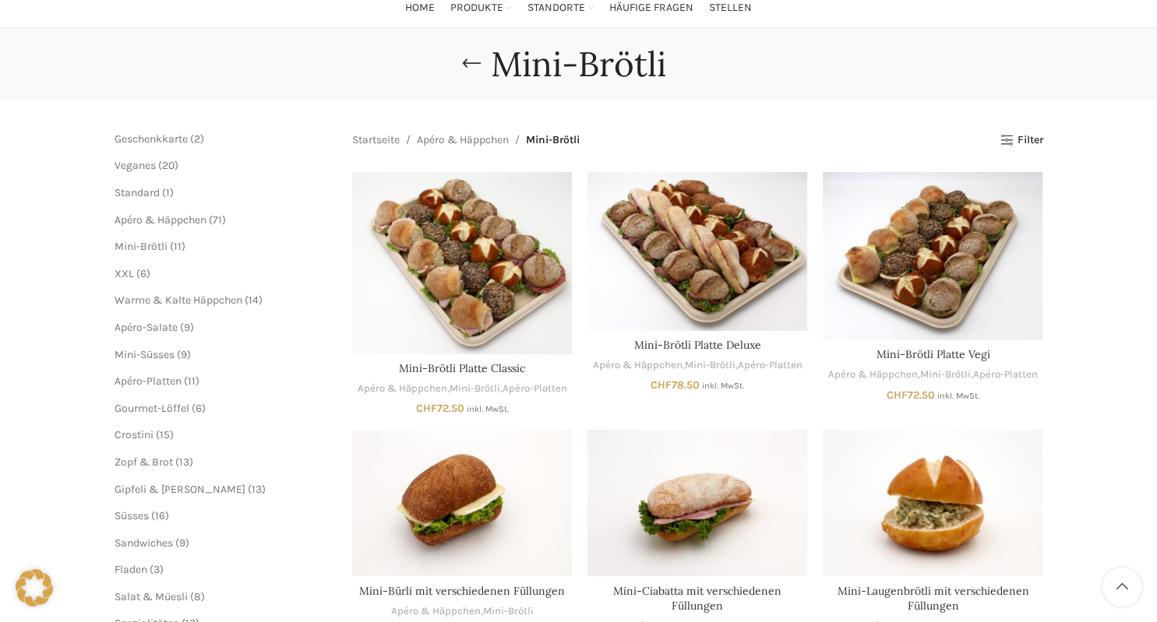
scroll to position [82, 0]
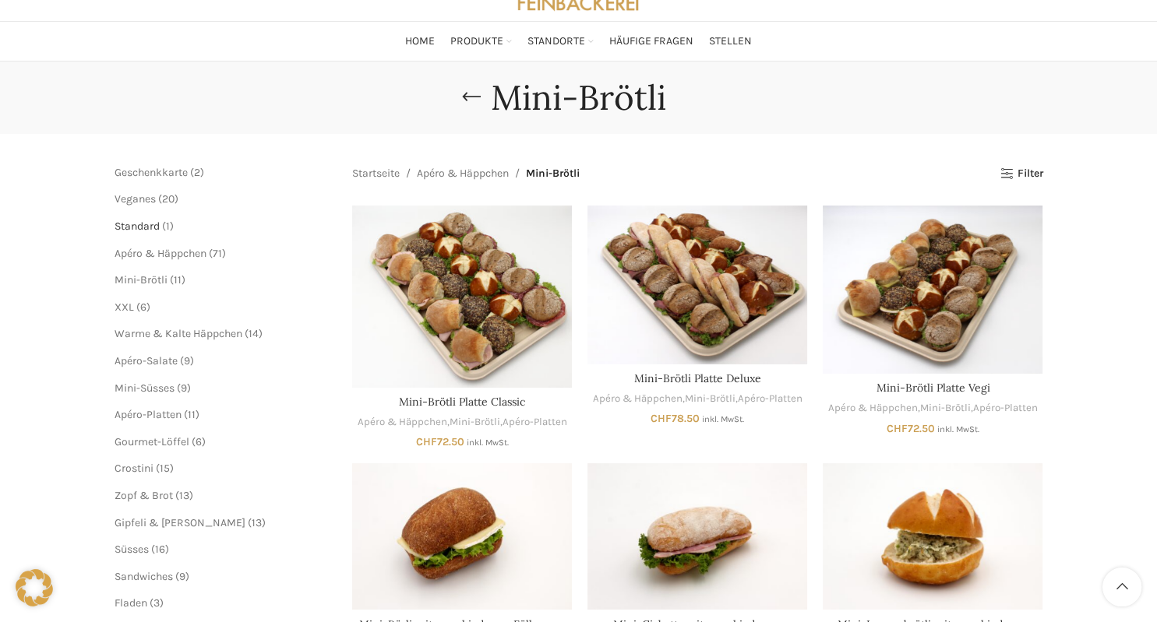
click at [154, 224] on span "Standard" at bounding box center [136, 226] width 45 height 13
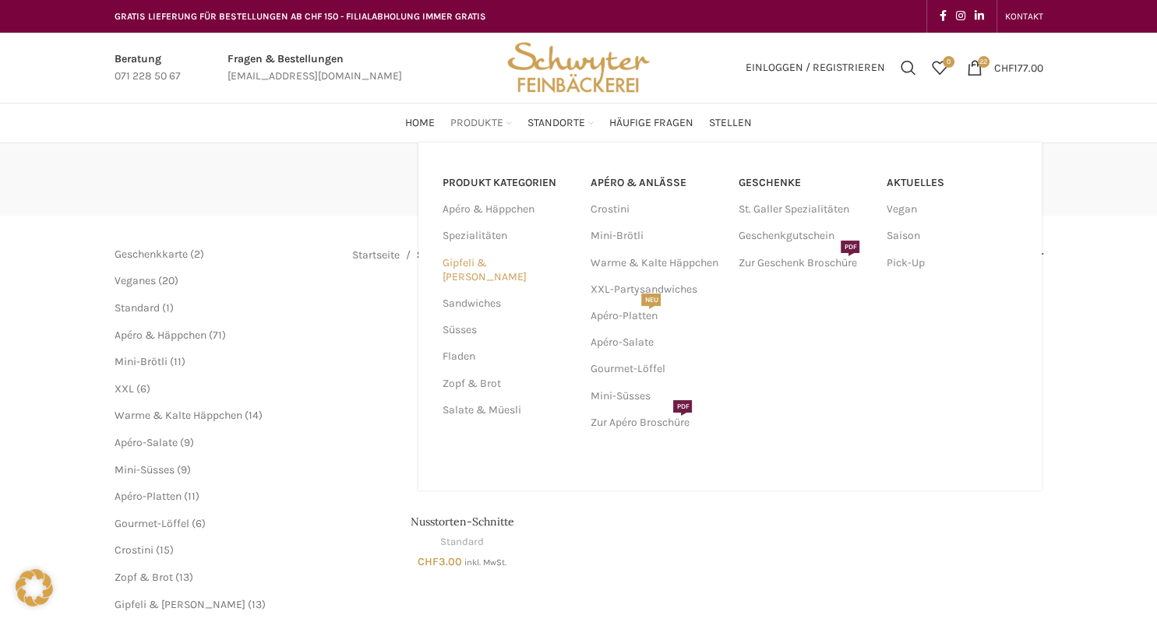
click at [488, 266] on link "Gipfeli & [PERSON_NAME]" at bounding box center [506, 270] width 129 height 41
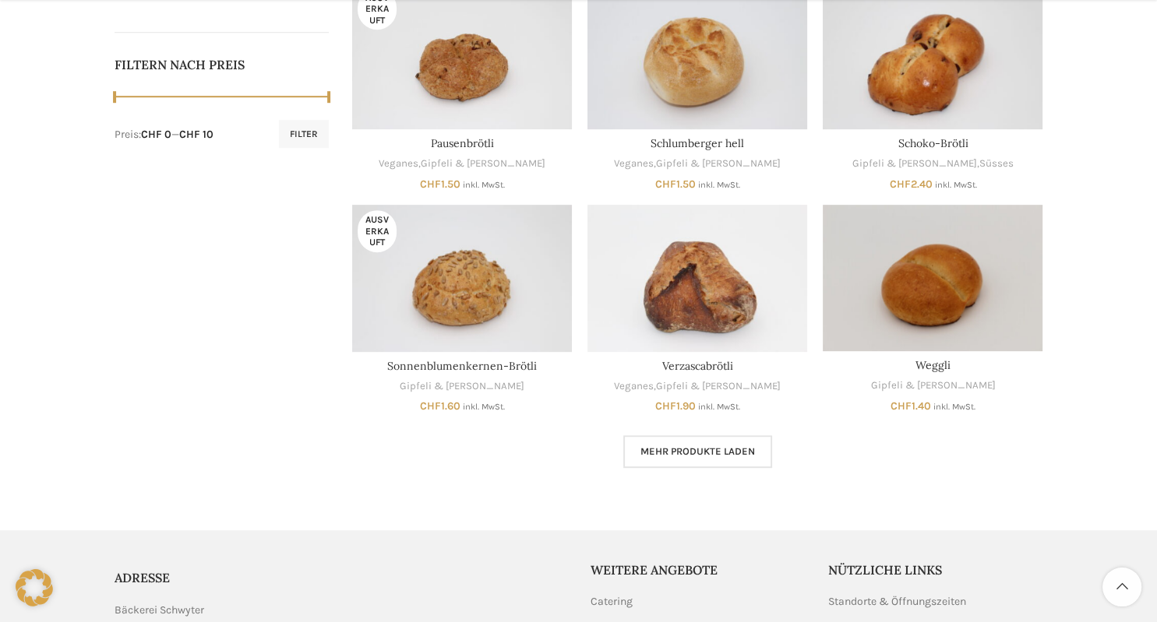
scroll to position [823, 0]
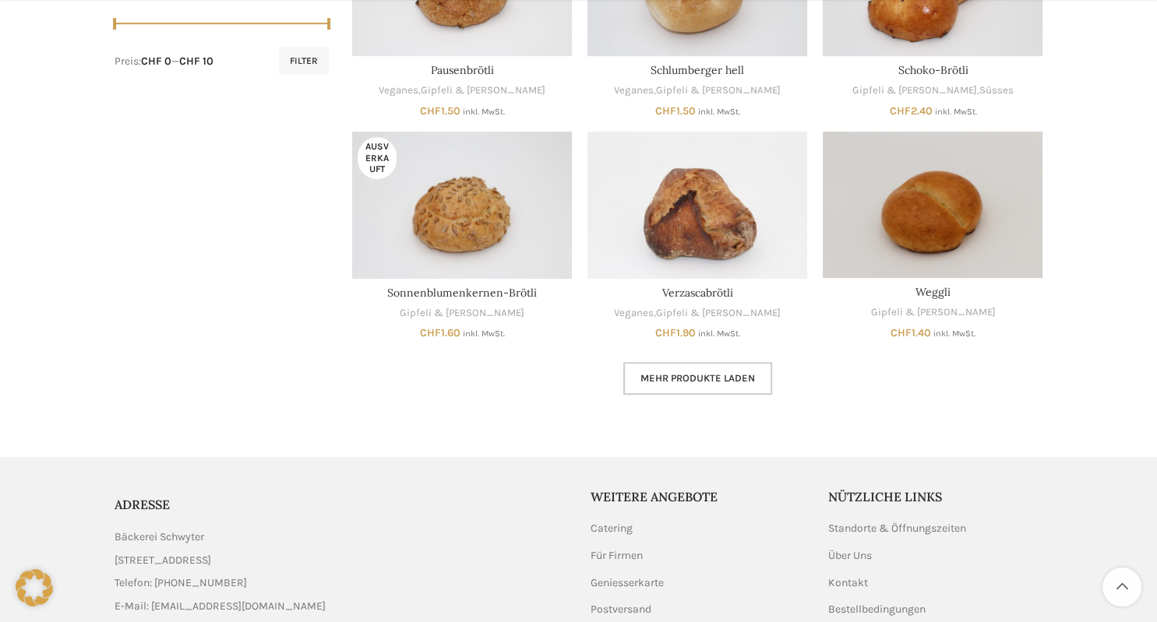
click at [723, 393] on link "Mehr Produkte laden" at bounding box center [697, 378] width 149 height 33
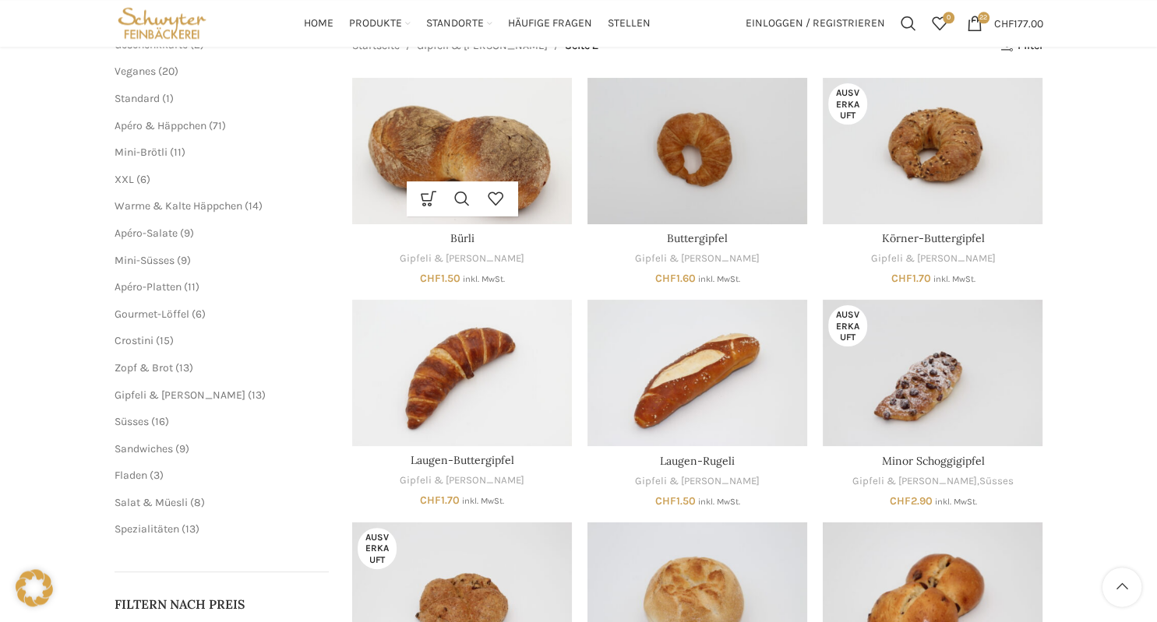
scroll to position [164, 0]
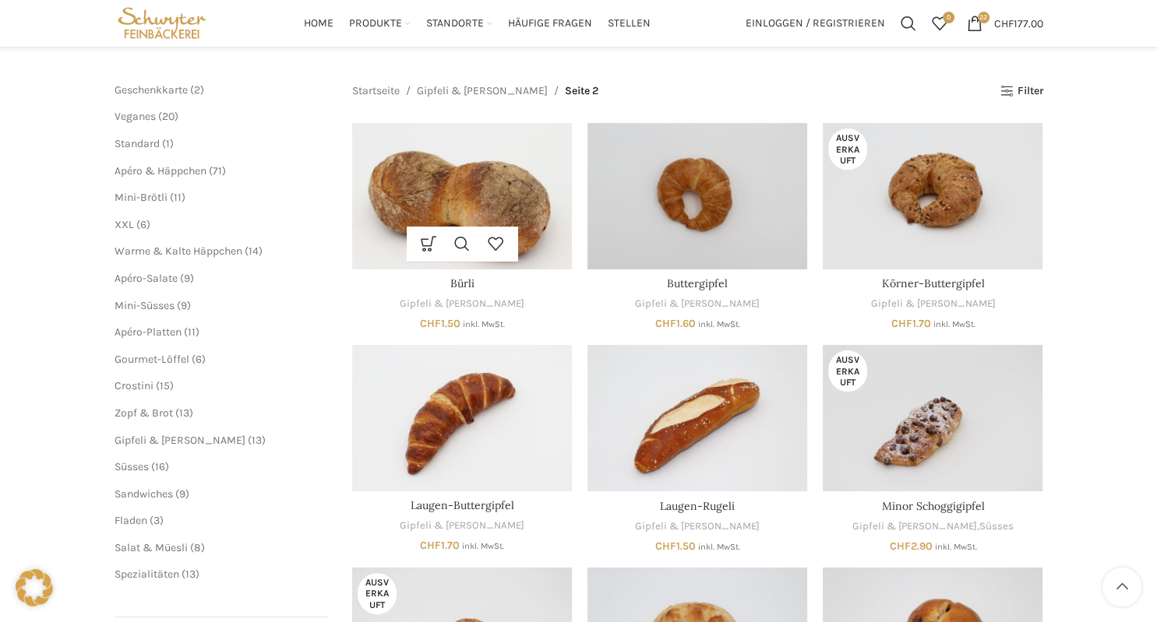
click at [492, 178] on img "Bürli" at bounding box center [462, 196] width 220 height 146
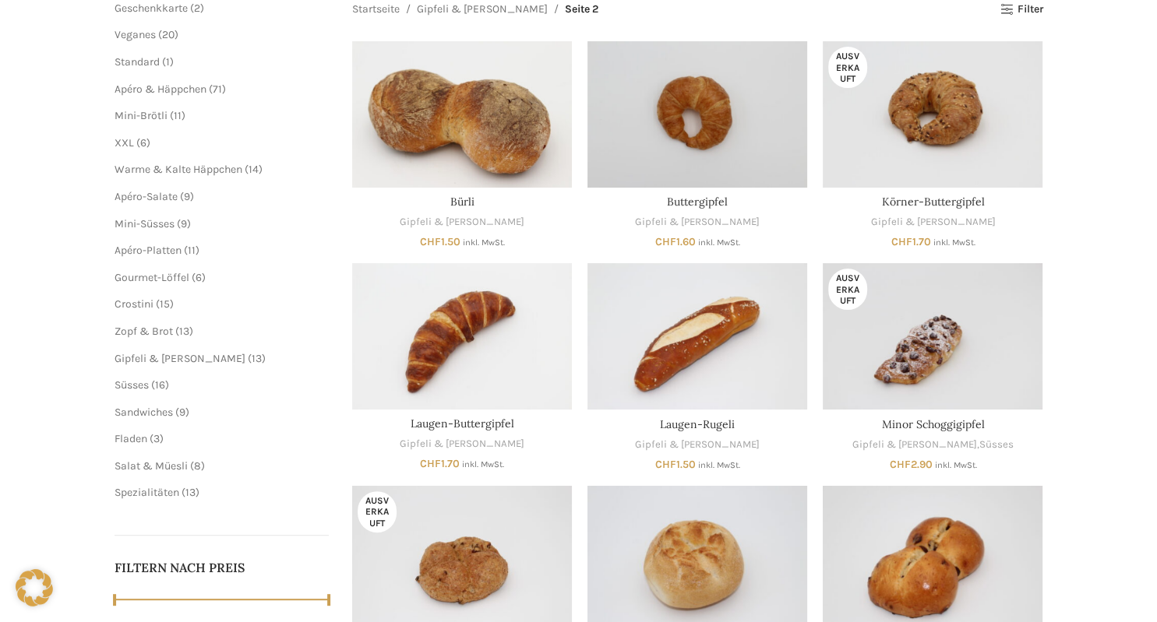
scroll to position [0, 0]
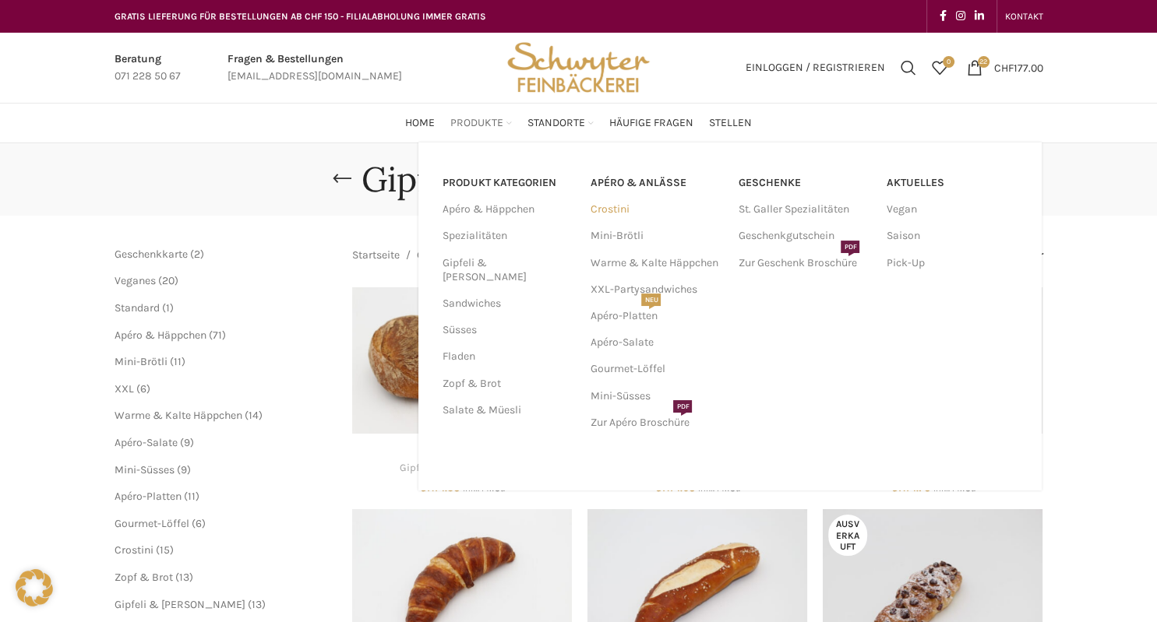
click at [613, 210] on link "Crostini" at bounding box center [656, 209] width 132 height 26
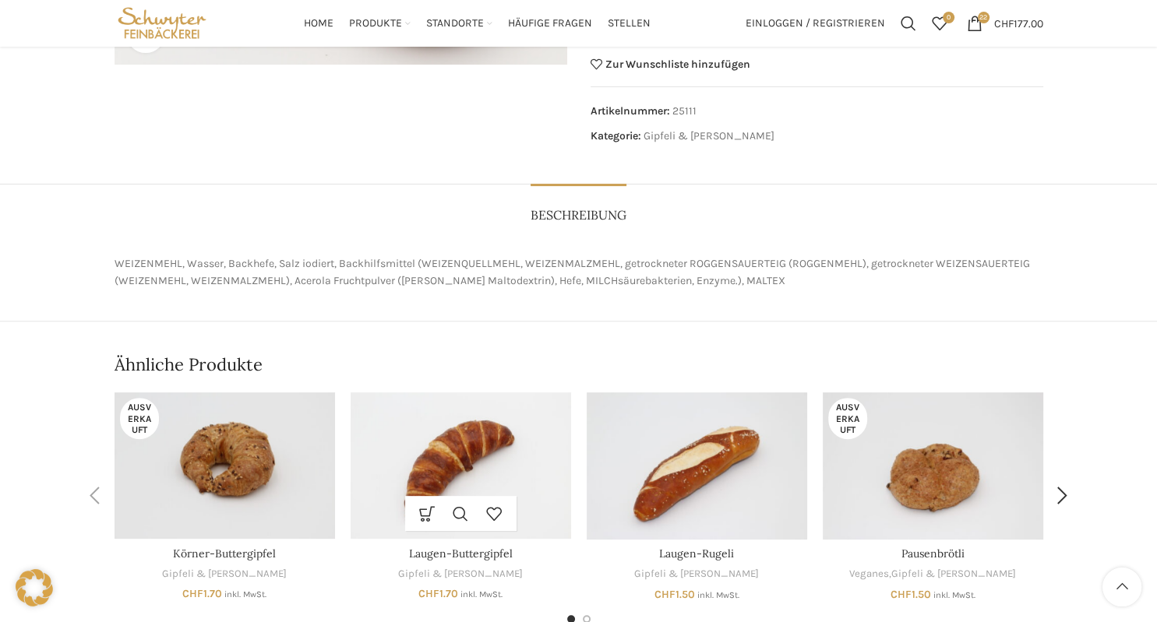
scroll to position [82, 0]
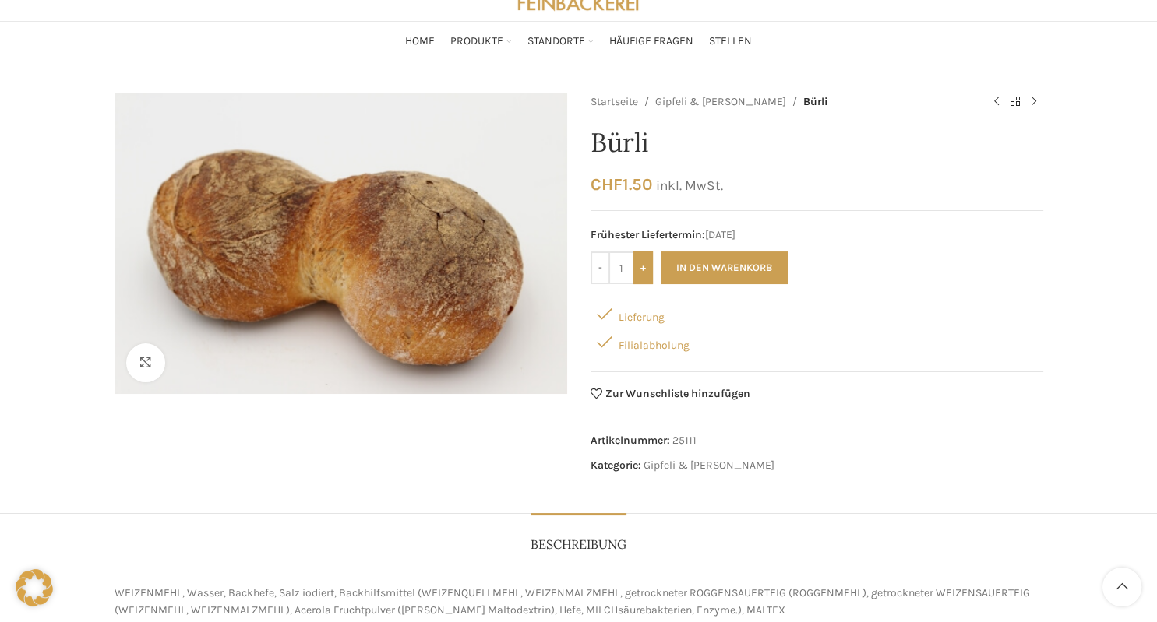
click at [642, 272] on input "+" at bounding box center [642, 268] width 19 height 33
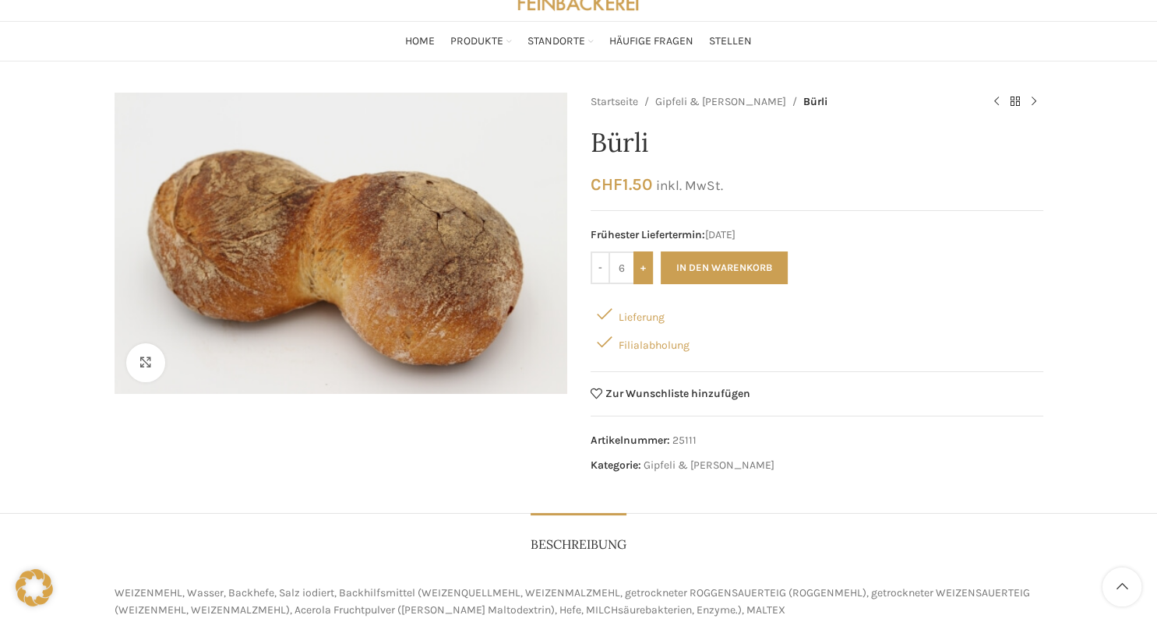
click at [642, 272] on input "+" at bounding box center [642, 268] width 19 height 33
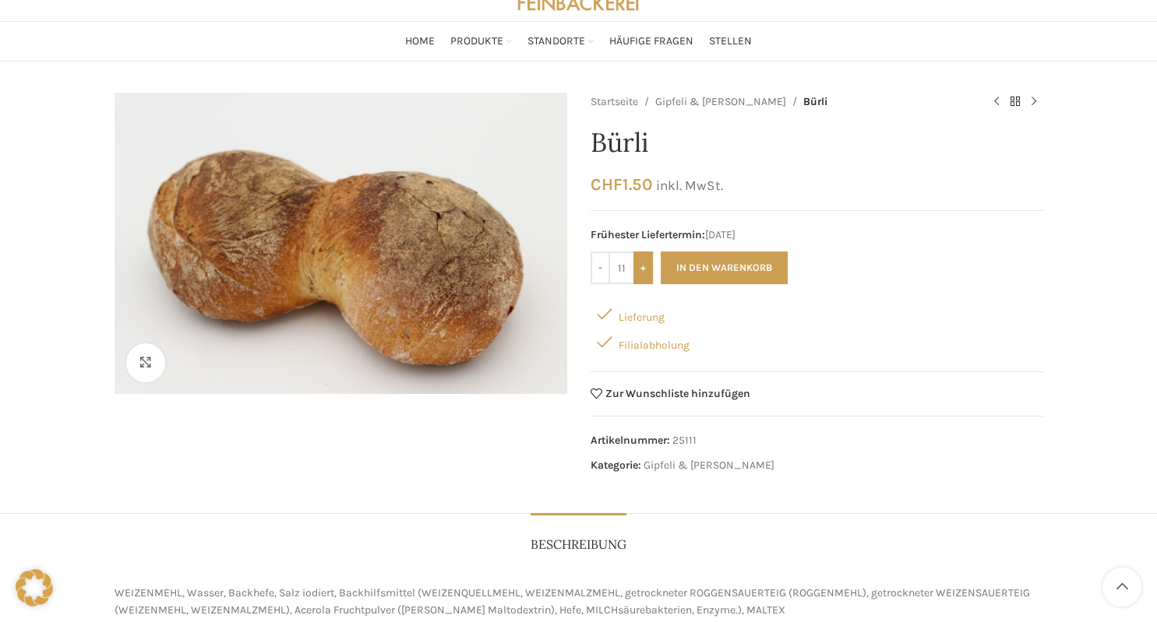
click at [642, 272] on input "+" at bounding box center [642, 268] width 19 height 33
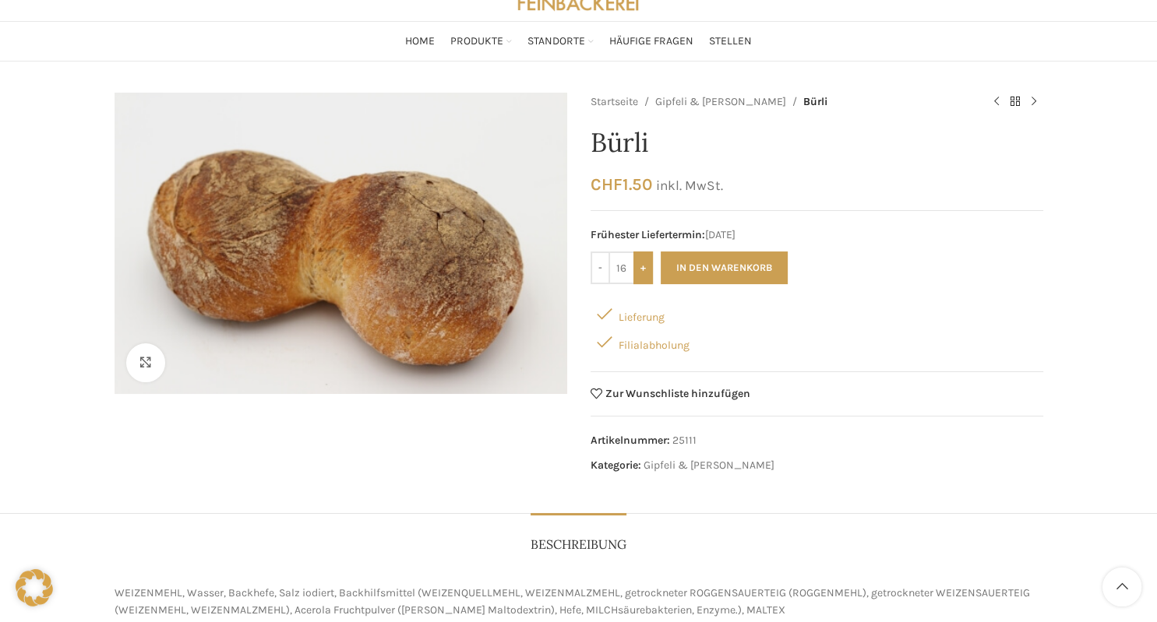
click at [642, 272] on input "+" at bounding box center [642, 268] width 19 height 33
click at [597, 270] on input "-" at bounding box center [599, 268] width 19 height 33
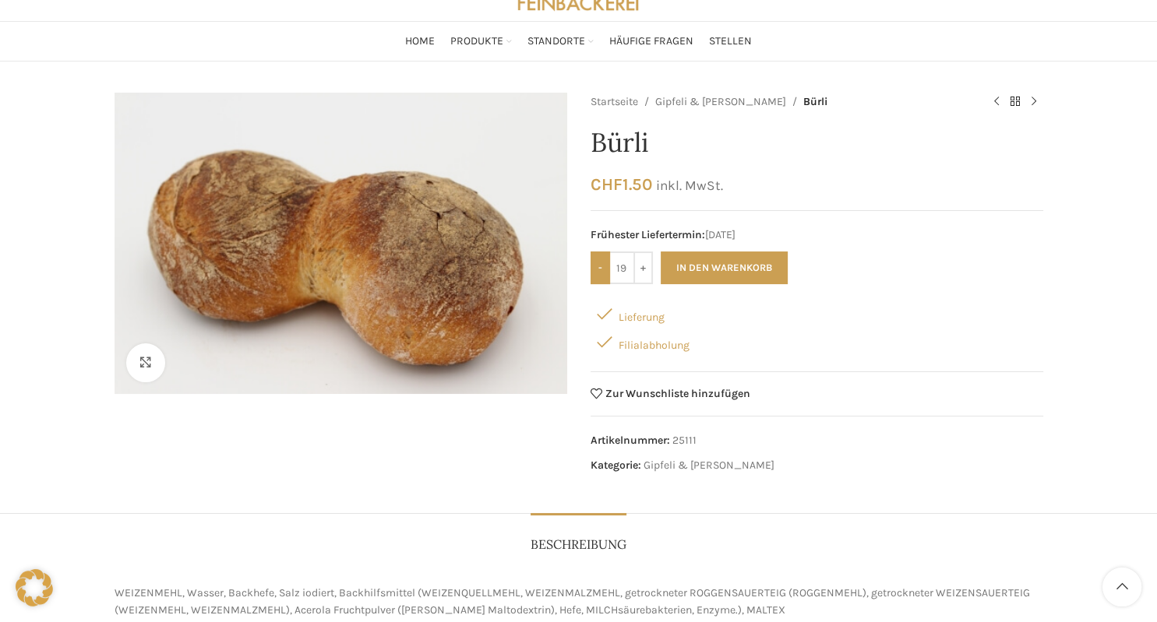
click at [597, 270] on input "-" at bounding box center [599, 268] width 19 height 33
type input "16"
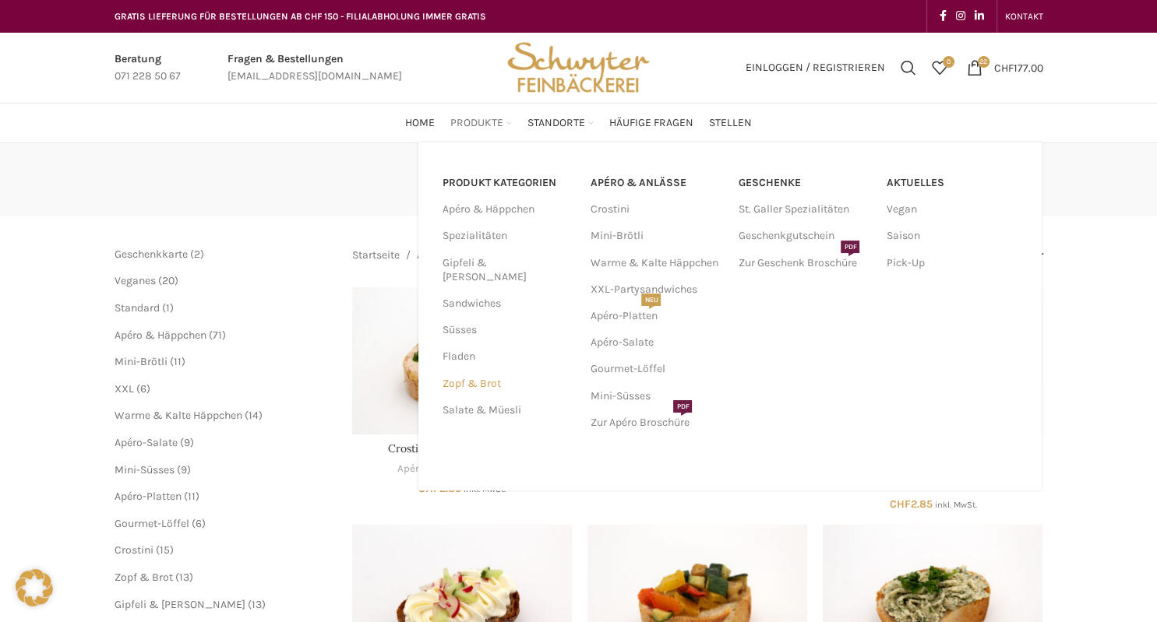
click at [485, 371] on link "Zopf & Brot" at bounding box center [506, 384] width 129 height 26
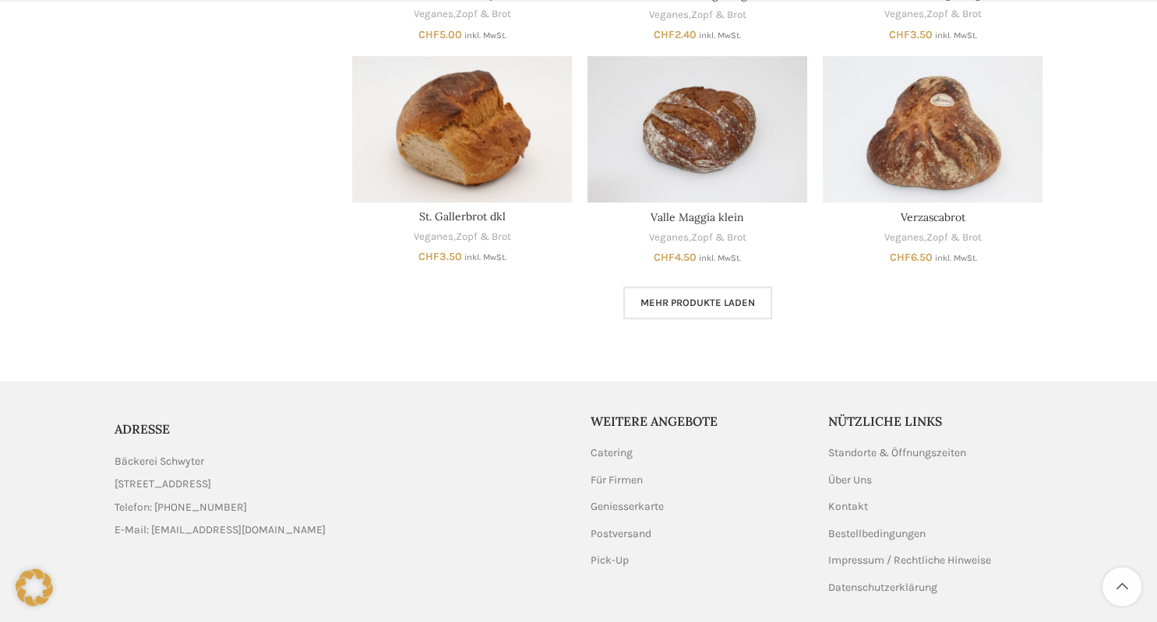
scroll to position [904, 0]
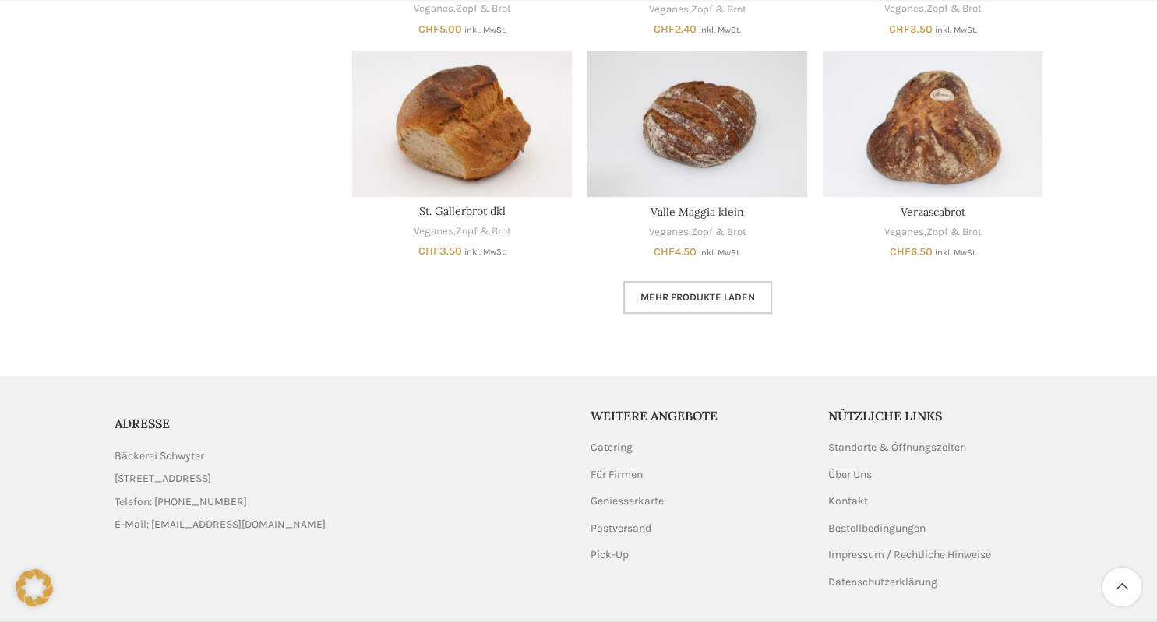
click at [699, 301] on span "Mehr Produkte laden" at bounding box center [697, 297] width 114 height 12
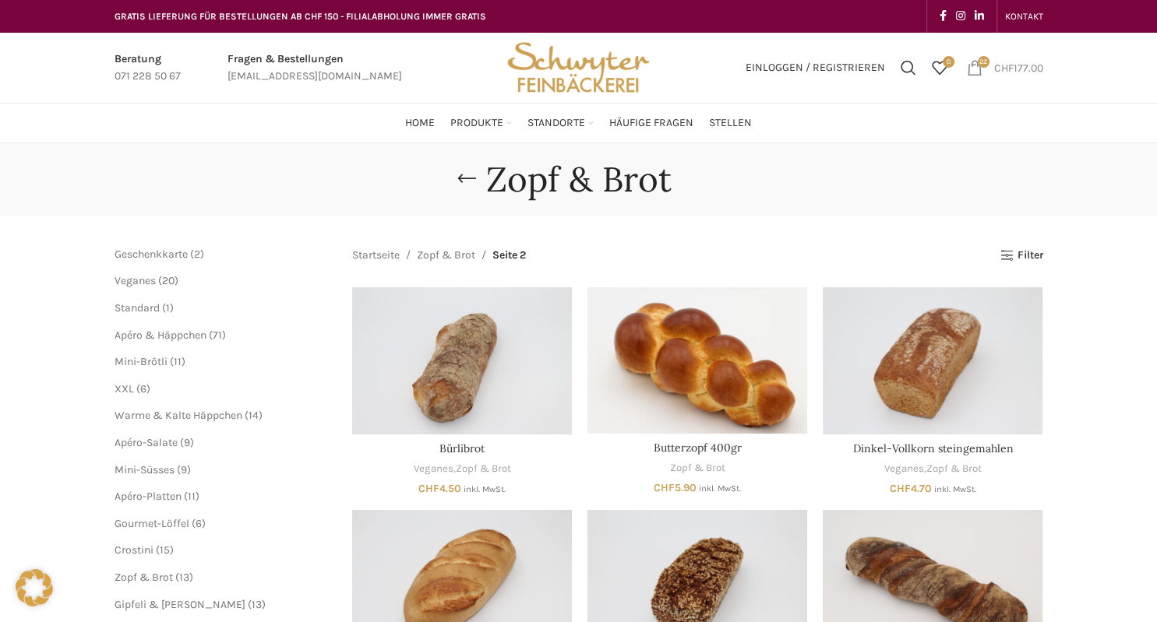
click at [1031, 67] on bdi "CHF 177.00" at bounding box center [1018, 67] width 49 height 13
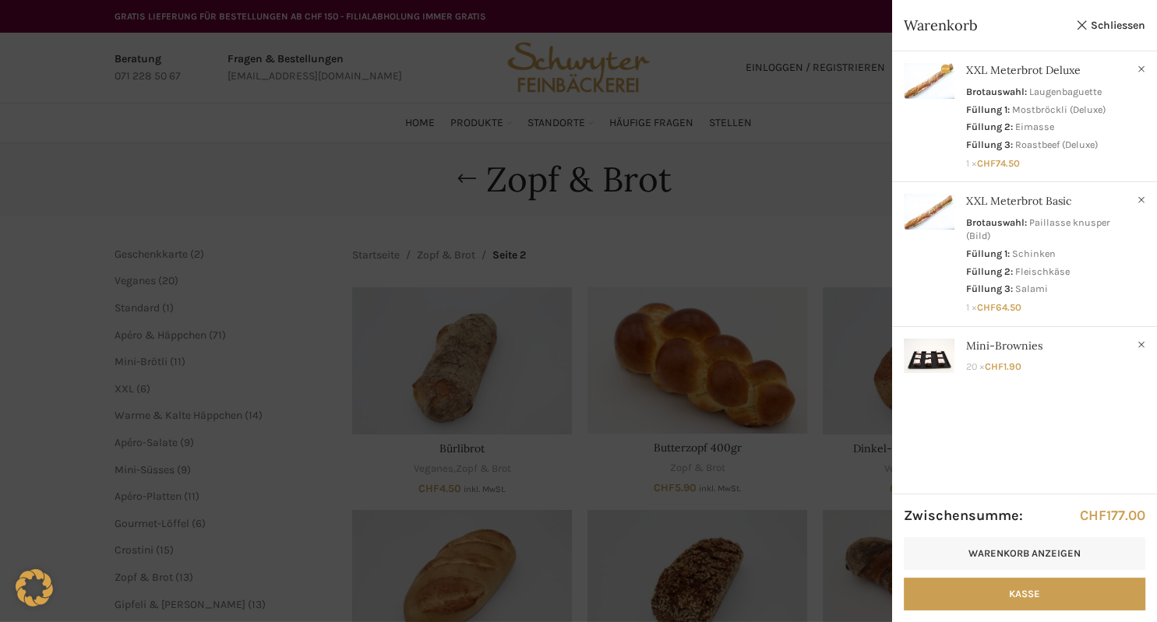
click at [791, 150] on div at bounding box center [578, 311] width 1157 height 622
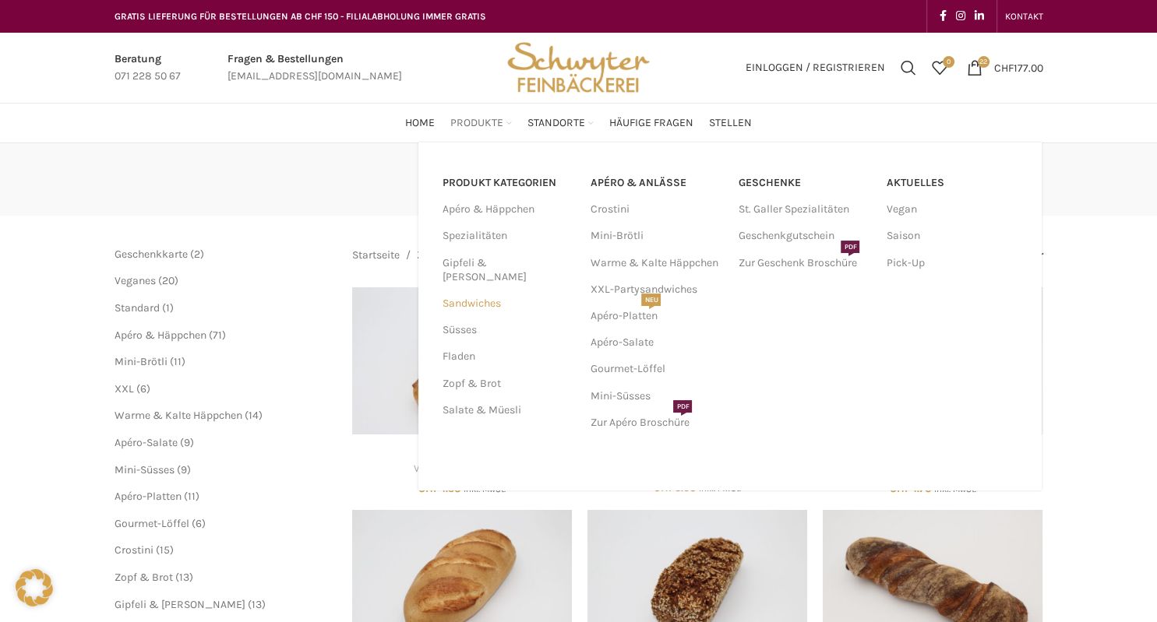
click at [482, 291] on link "Sandwiches" at bounding box center [506, 304] width 129 height 26
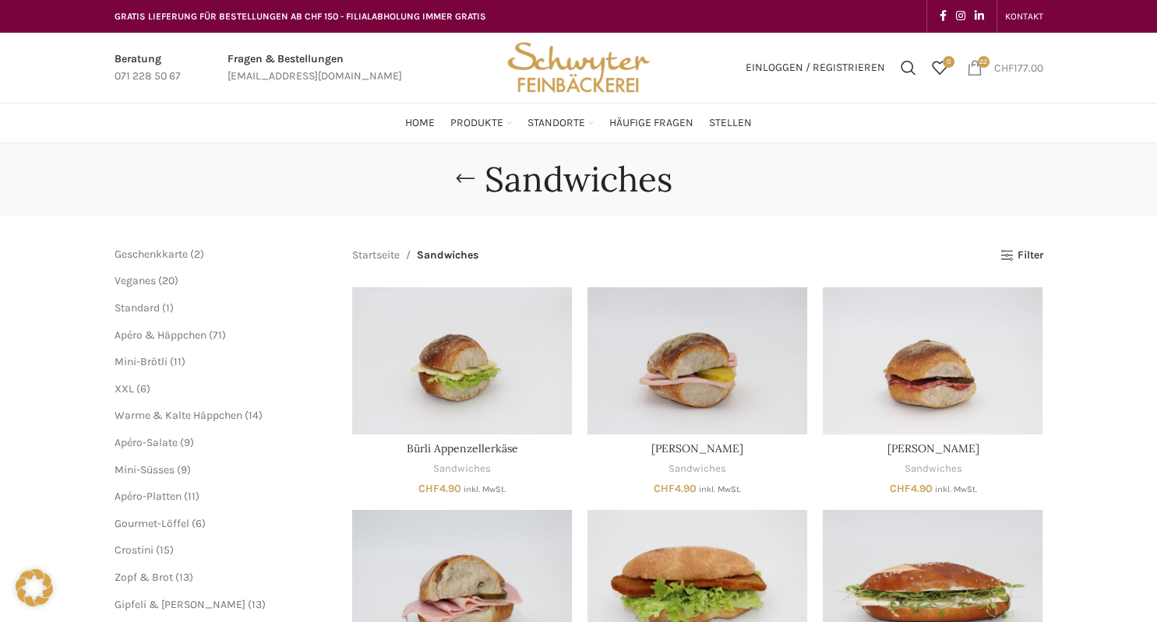
click at [974, 61] on span "22 items" at bounding box center [975, 68] width 16 height 16
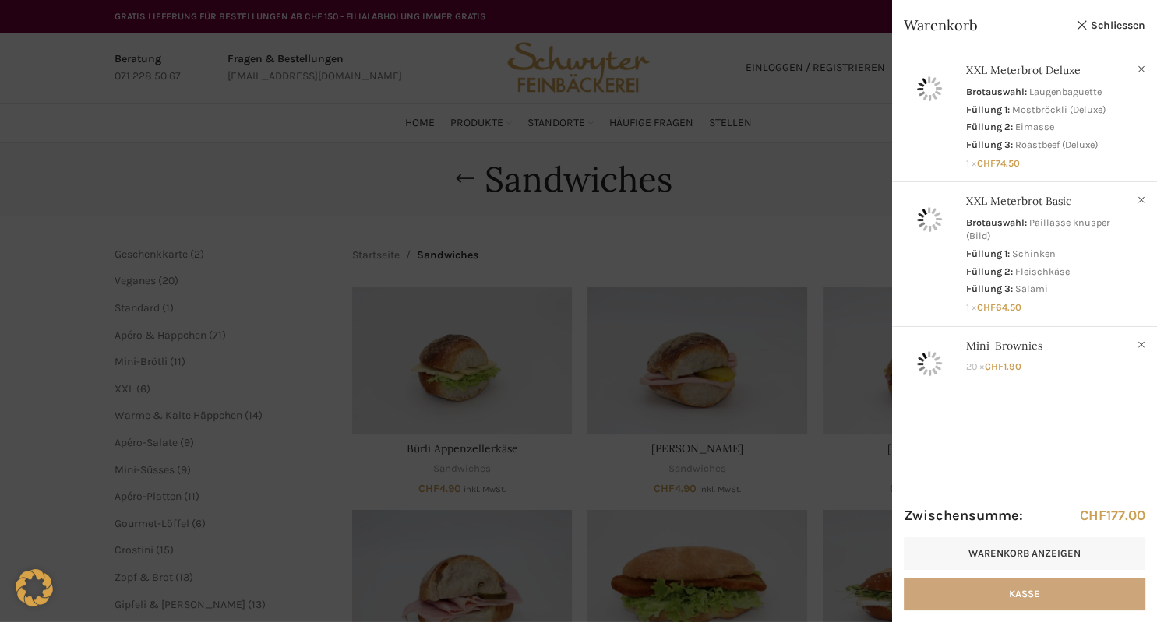
click at [1011, 598] on link "Kasse" at bounding box center [1024, 594] width 241 height 33
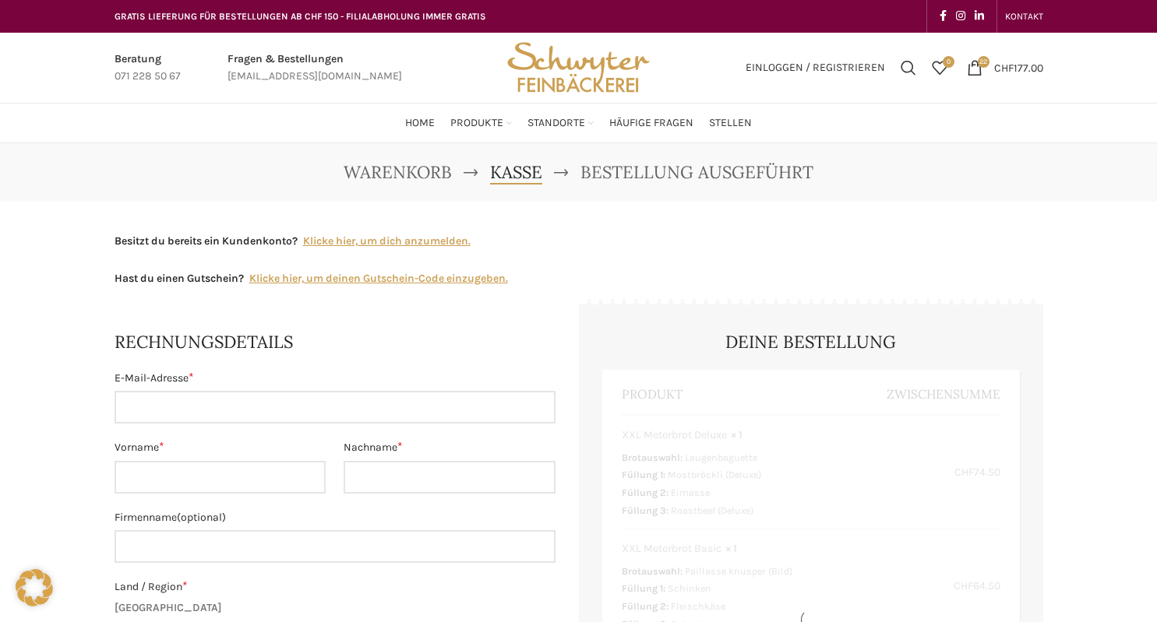
select select "SG"
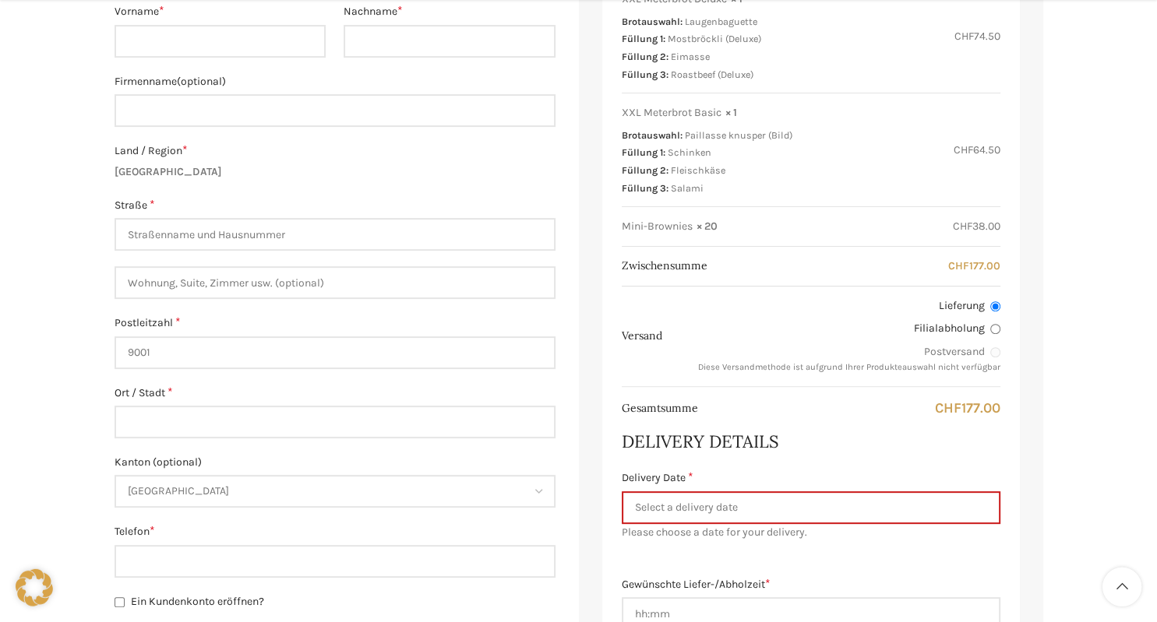
scroll to position [493, 0]
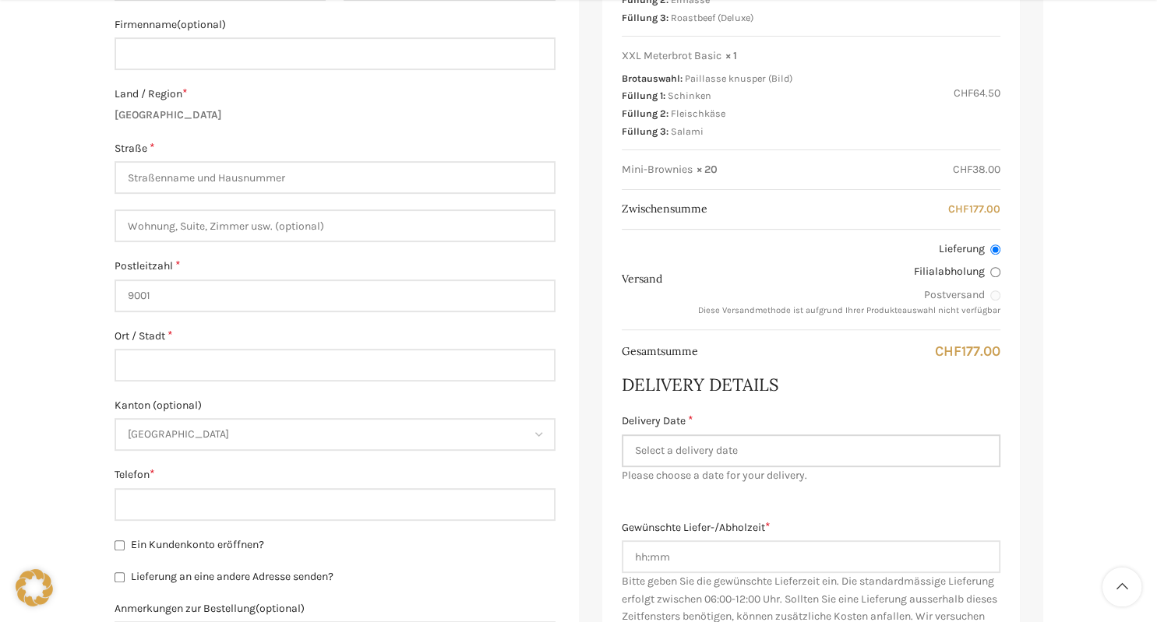
click at [700, 457] on input "Delivery Date *" at bounding box center [811, 451] width 379 height 33
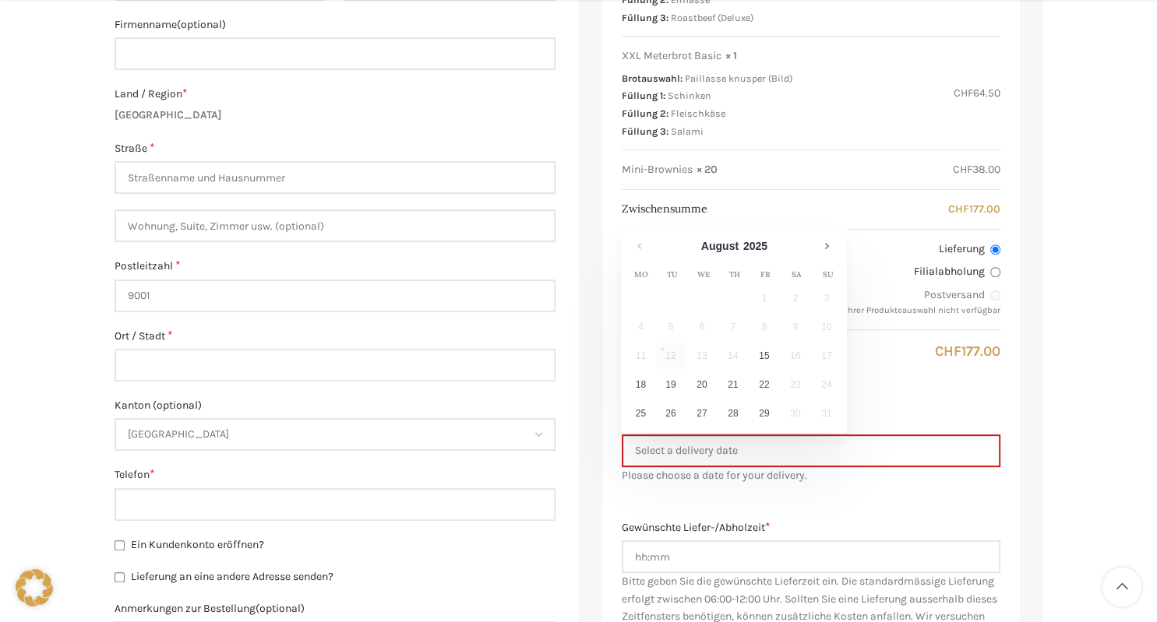
click at [1072, 319] on div "Warenkorb [GEOGRAPHIC_DATA] Bestellung ausgeführt Besitzt du bereits ein Kunden…" at bounding box center [578, 426] width 1157 height 1553
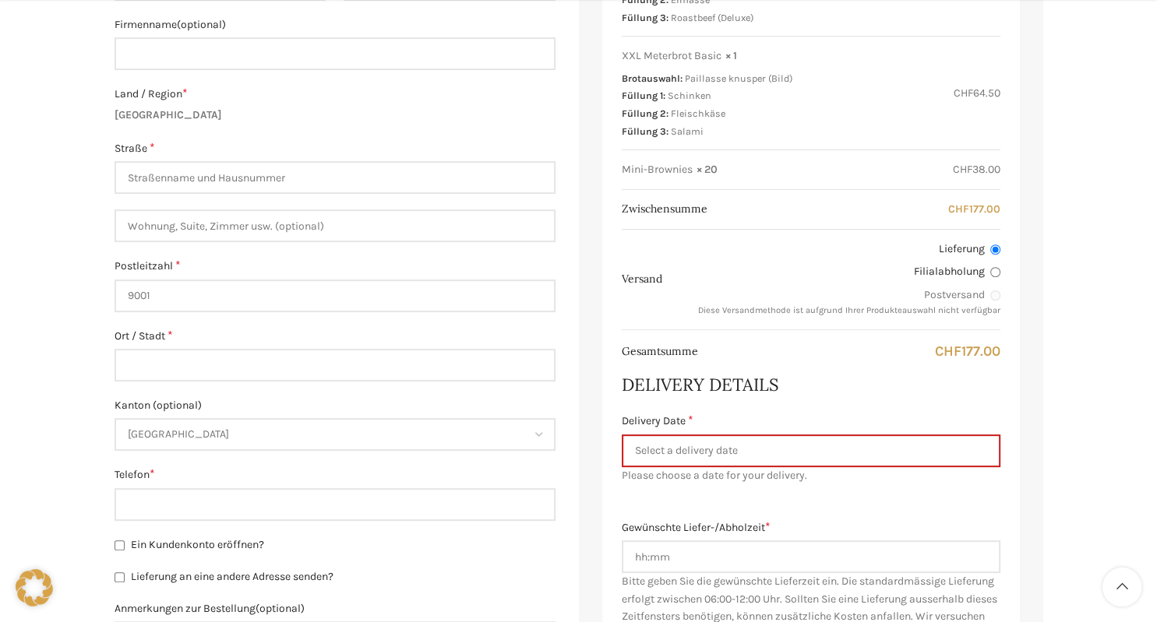
click at [988, 275] on label "Filialabholung" at bounding box center [839, 272] width 321 height 16
click at [990, 275] on input "Filialabholung" at bounding box center [995, 272] width 10 height 10
radio input "true"
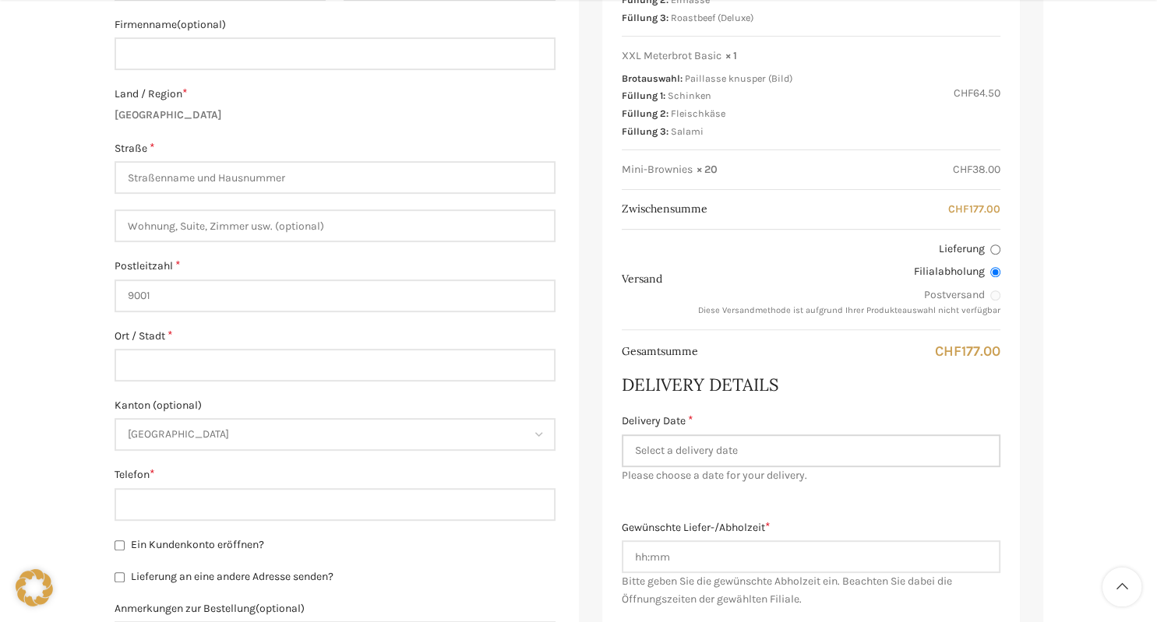
click at [737, 449] on input "Delivery Date *" at bounding box center [811, 451] width 379 height 33
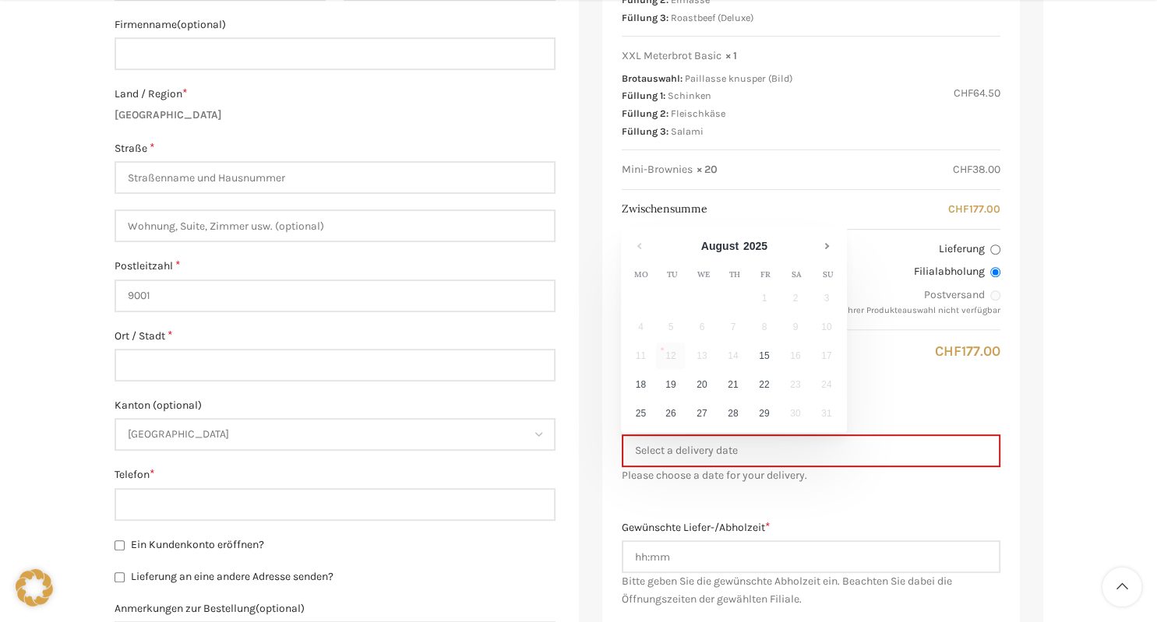
click at [1122, 375] on div "Warenkorb [GEOGRAPHIC_DATA] Bestellung ausgeführt Besitzt du bereits ein Kunden…" at bounding box center [578, 472] width 1157 height 1645
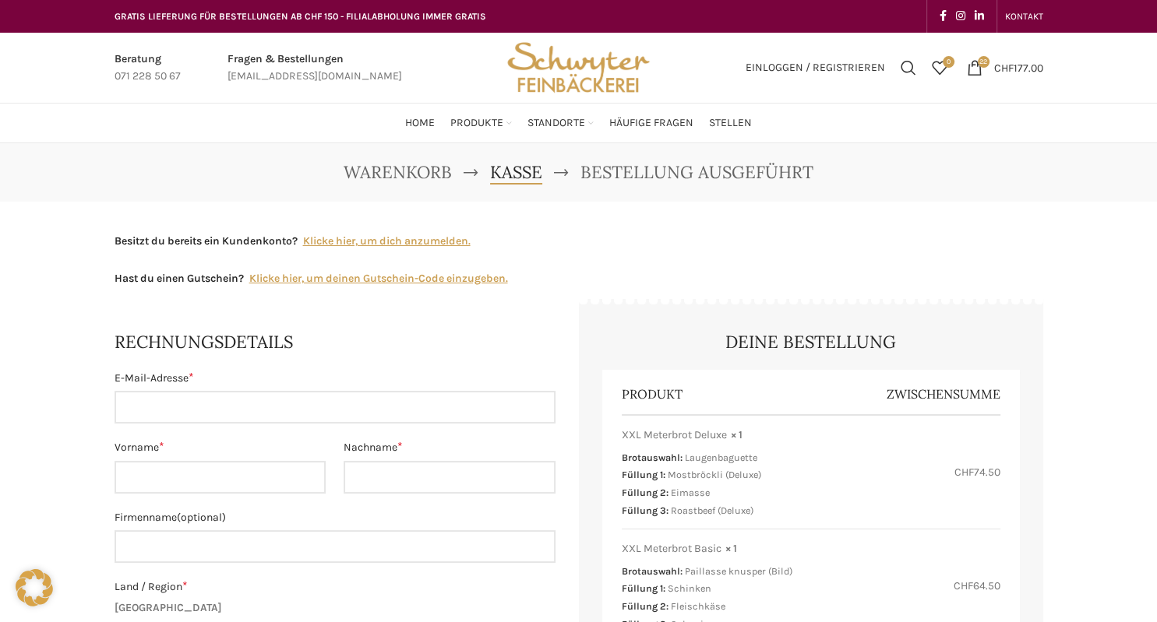
scroll to position [0, 0]
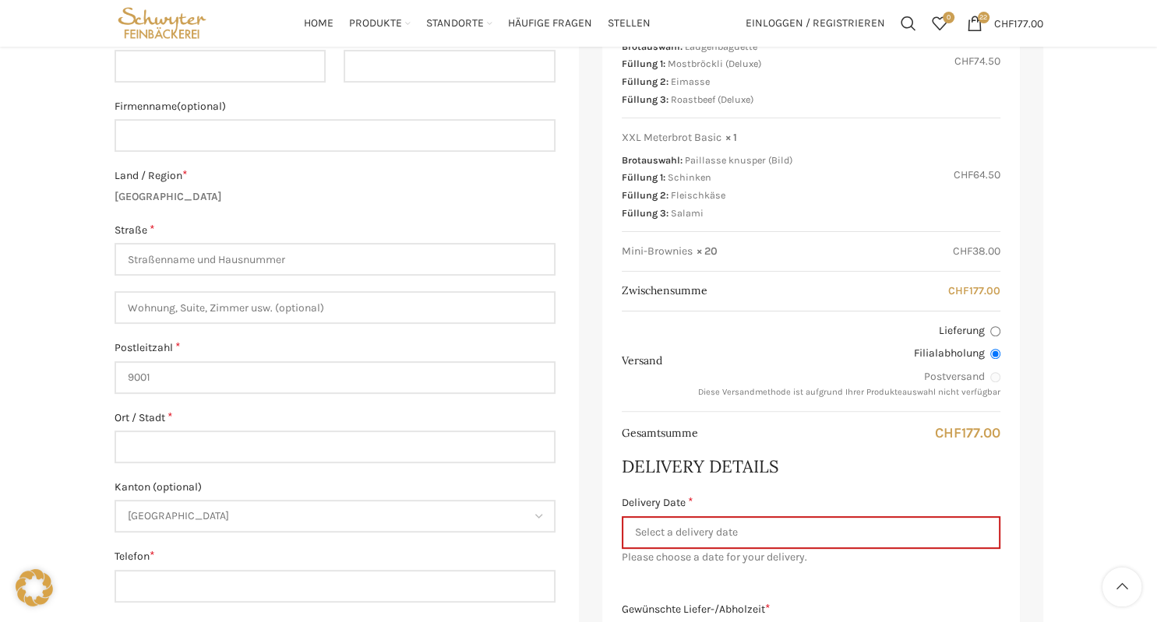
scroll to position [329, 0]
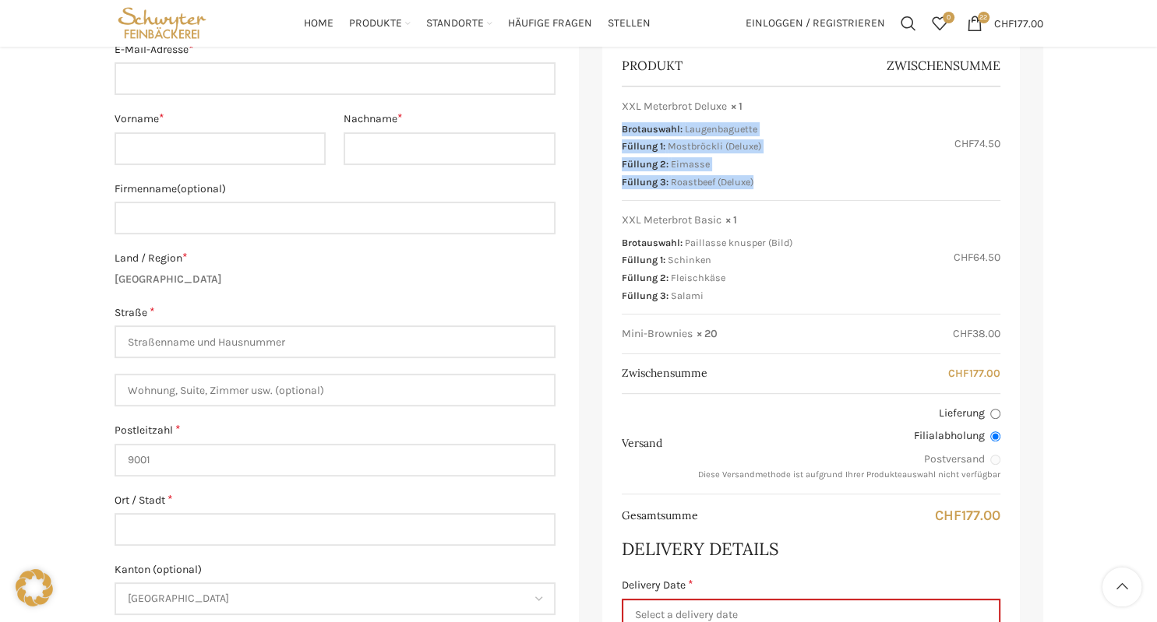
drag, startPoint x: 759, startPoint y: 179, endPoint x: 614, endPoint y: 122, distance: 155.6
click at [614, 122] on div "Produkt Zwischensumme XXL Meterbrot Deluxe × 1 Brotauswahl: [GEOGRAPHIC_DATA] F…" at bounding box center [810, 507] width 417 height 932
click at [641, 126] on span "Brotauswahl:" at bounding box center [652, 129] width 61 height 12
drag, startPoint x: 622, startPoint y: 107, endPoint x: 771, endPoint y: 181, distance: 166.2
click at [771, 181] on div "XXL Meterbrot Deluxe × 1 Brotauswahl: [GEOGRAPHIC_DATA] Füllung 1: [GEOGRAPHIC_…" at bounding box center [752, 144] width 260 height 90
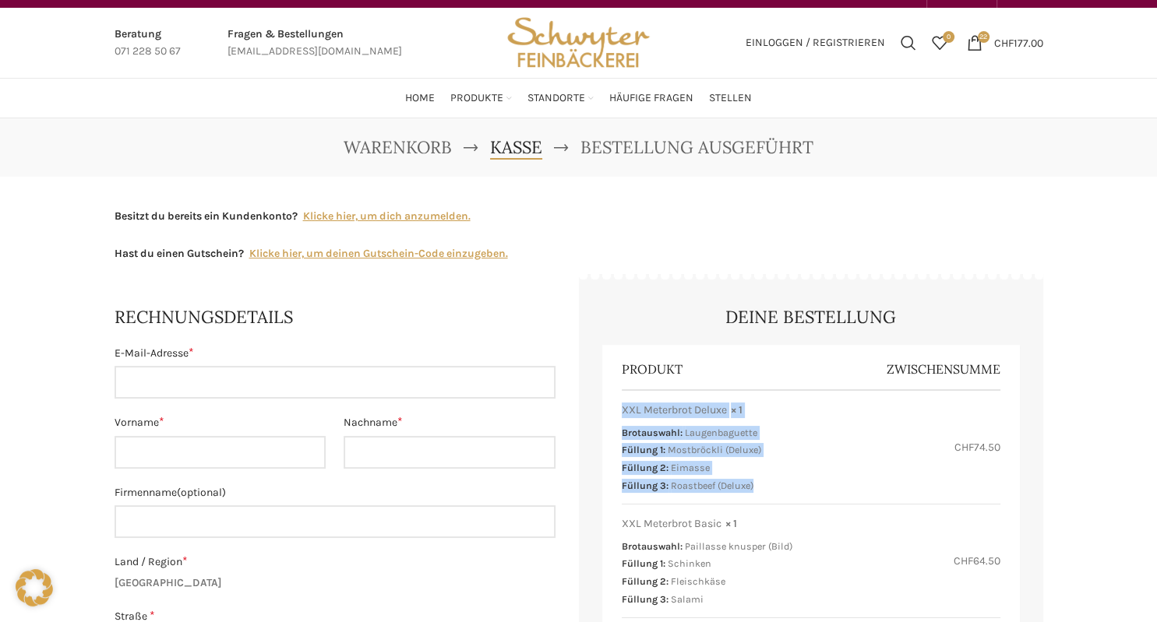
scroll to position [0, 0]
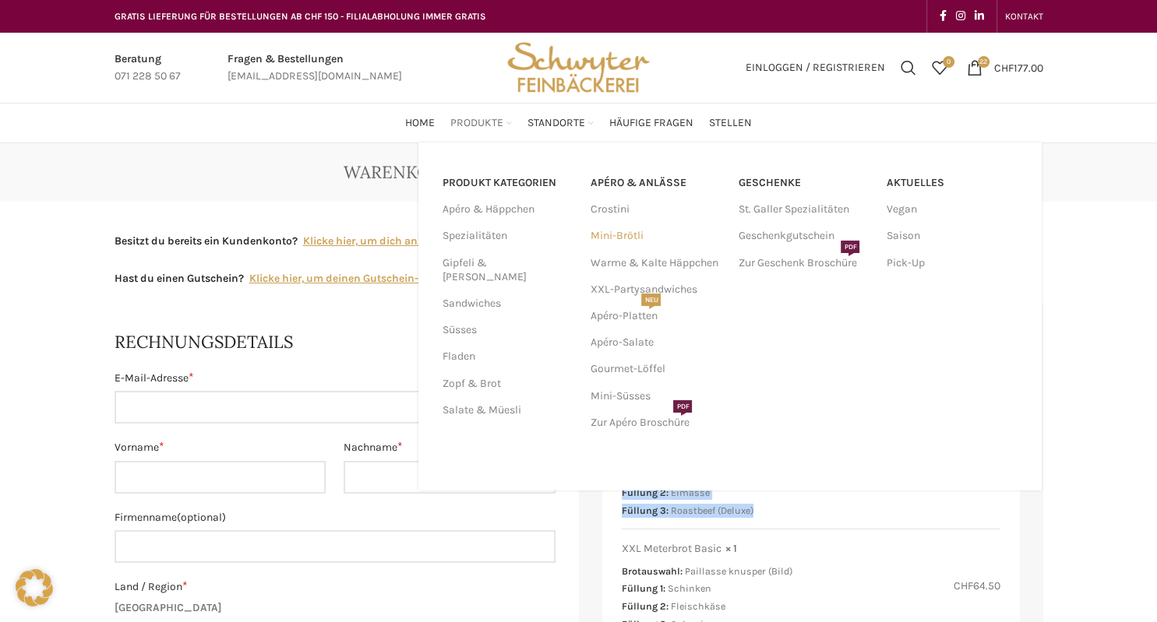
click at [629, 238] on link "Mini-Brötli" at bounding box center [656, 236] width 132 height 26
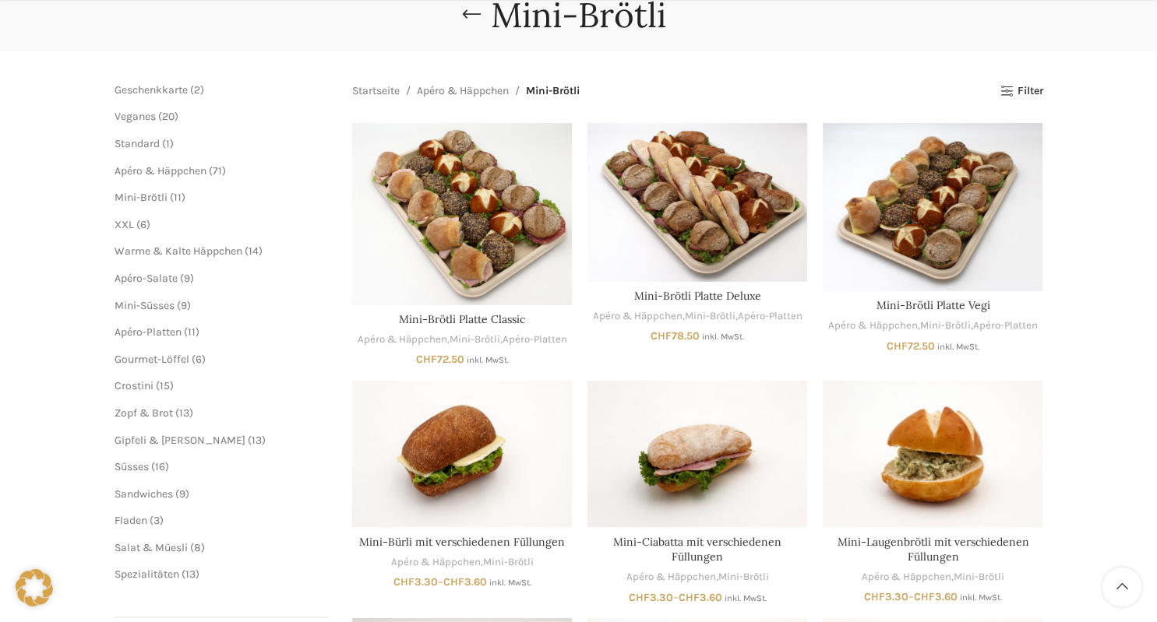
scroll to position [246, 0]
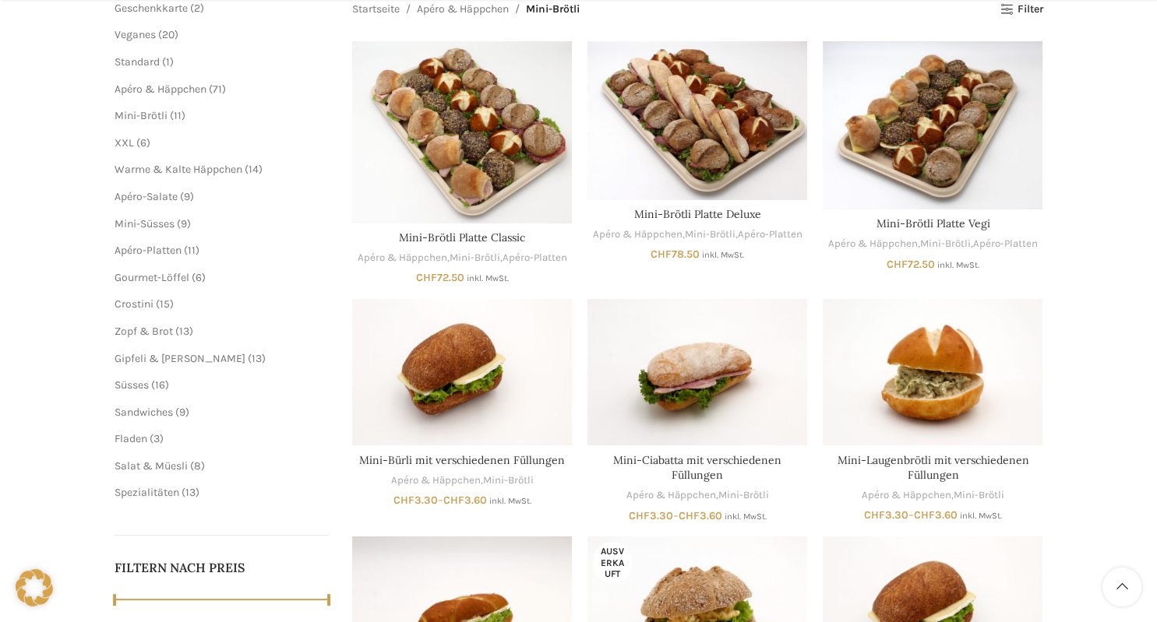
click at [1119, 244] on div "Mini-Brötli [GEOGRAPHIC_DATA] Geschenkkarte 2 2 Produkte Veganes 20 20 Produkte…" at bounding box center [578, 462] width 1157 height 1131
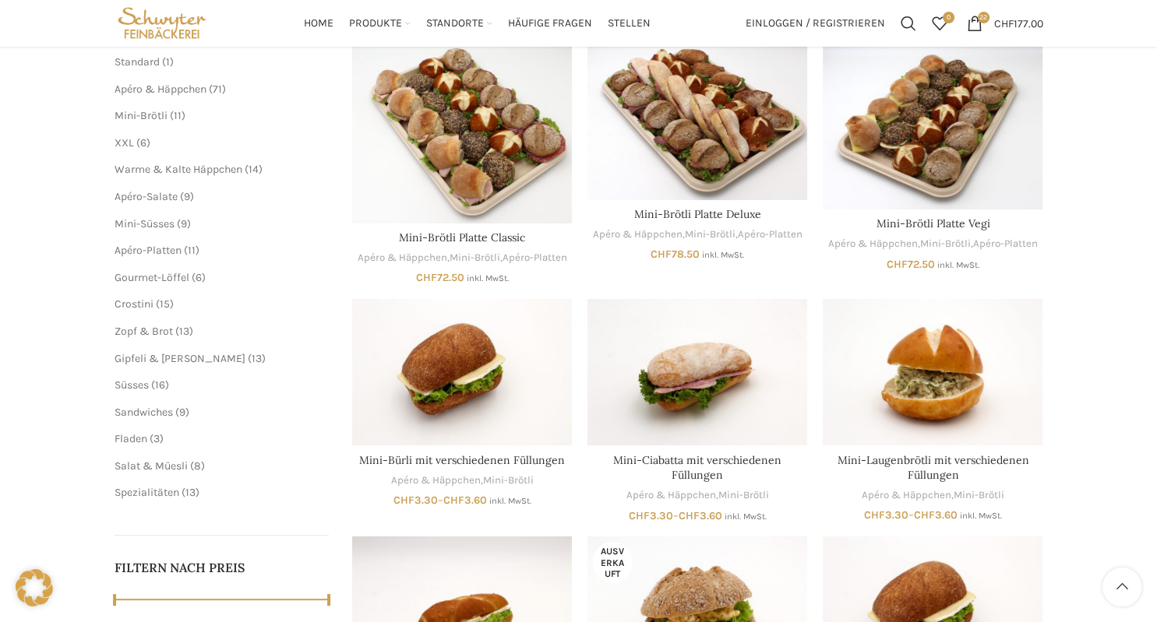
scroll to position [0, 0]
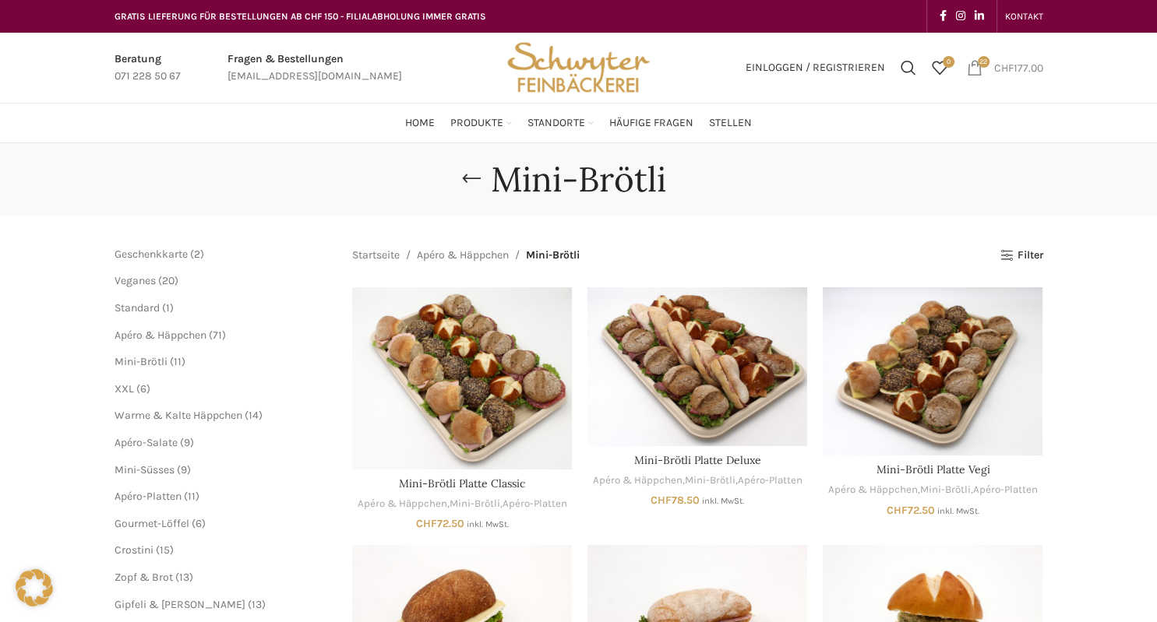
click at [1026, 65] on bdi "CHF 177.00" at bounding box center [1018, 67] width 49 height 13
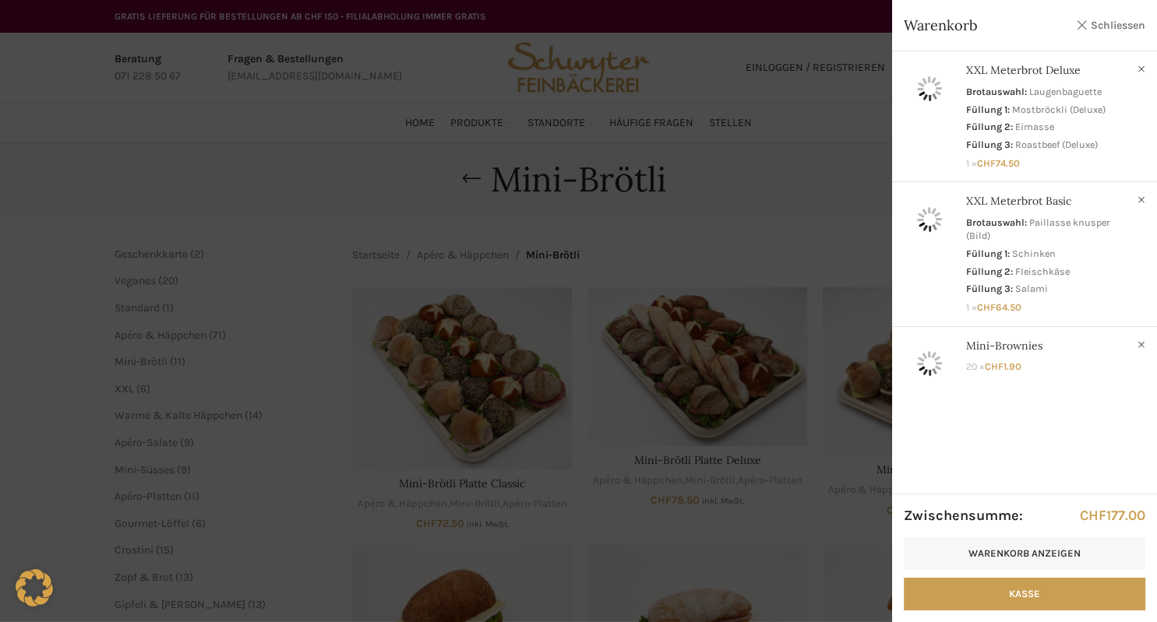
click at [1113, 25] on link "Schliessen" at bounding box center [1110, 25] width 70 height 19
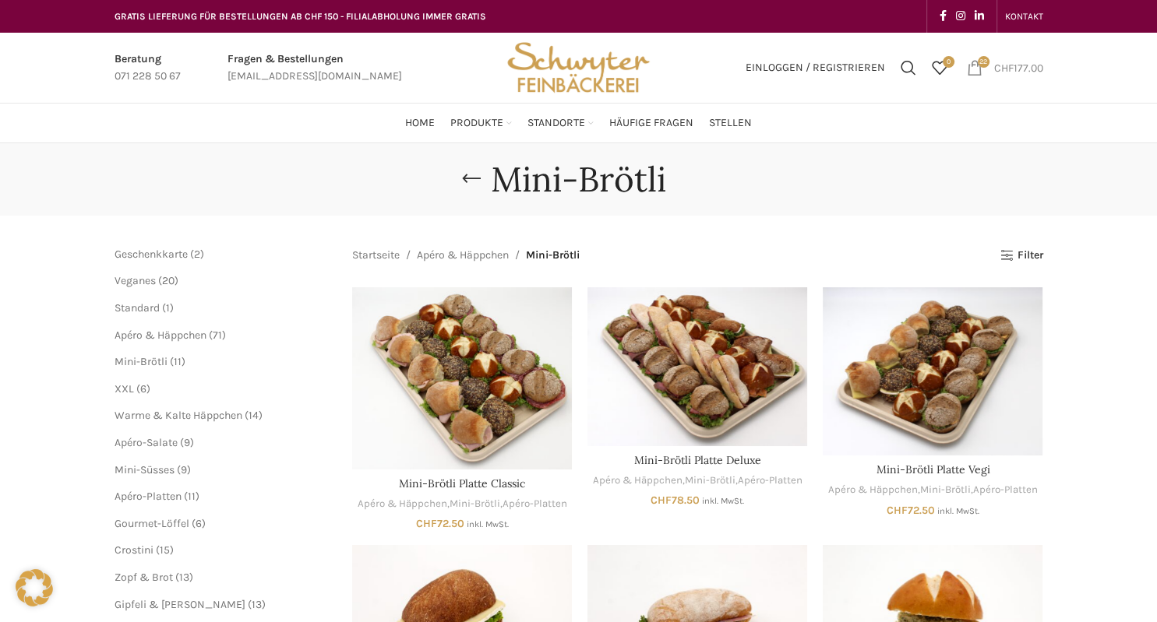
click at [1022, 69] on bdi "CHF 177.00" at bounding box center [1018, 67] width 49 height 13
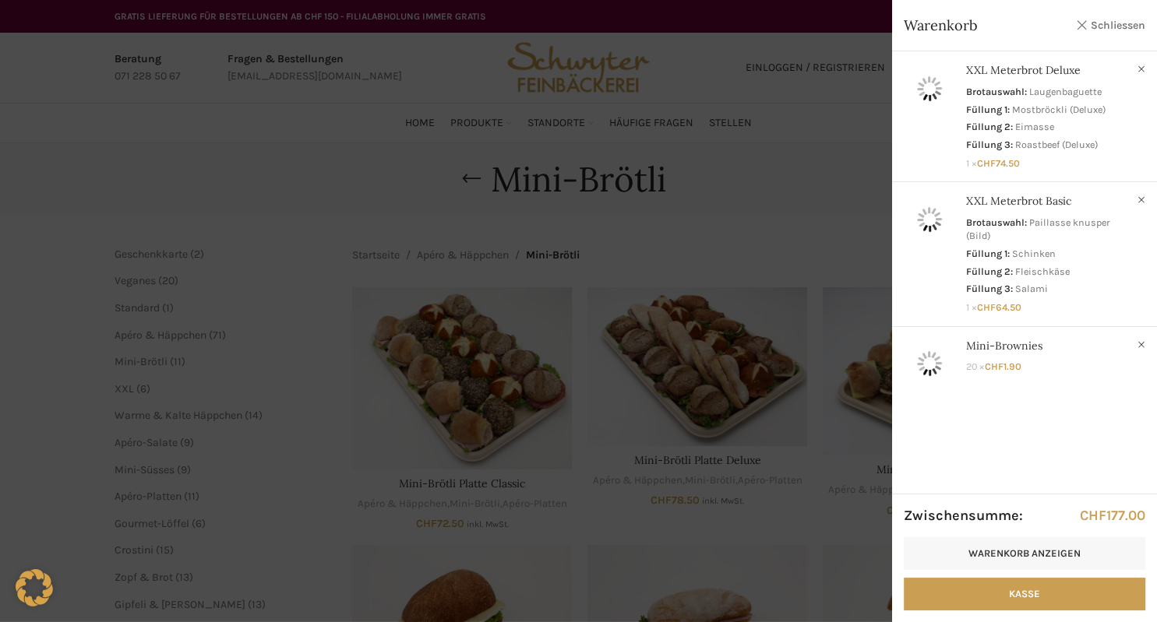
click at [1121, 20] on link "Schliessen" at bounding box center [1110, 25] width 70 height 19
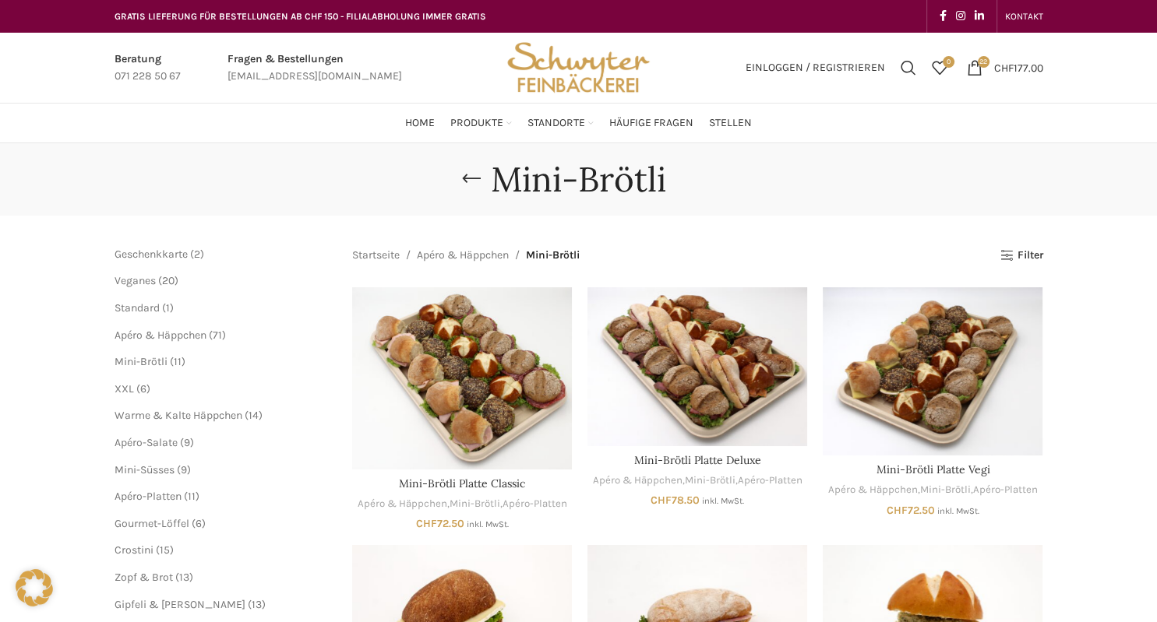
click at [1114, 86] on div "Beratung 071 228 50 67 Fragen & Bestellungen [EMAIL_ADDRESS][DOMAIN_NAME] Einlo…" at bounding box center [578, 68] width 1157 height 71
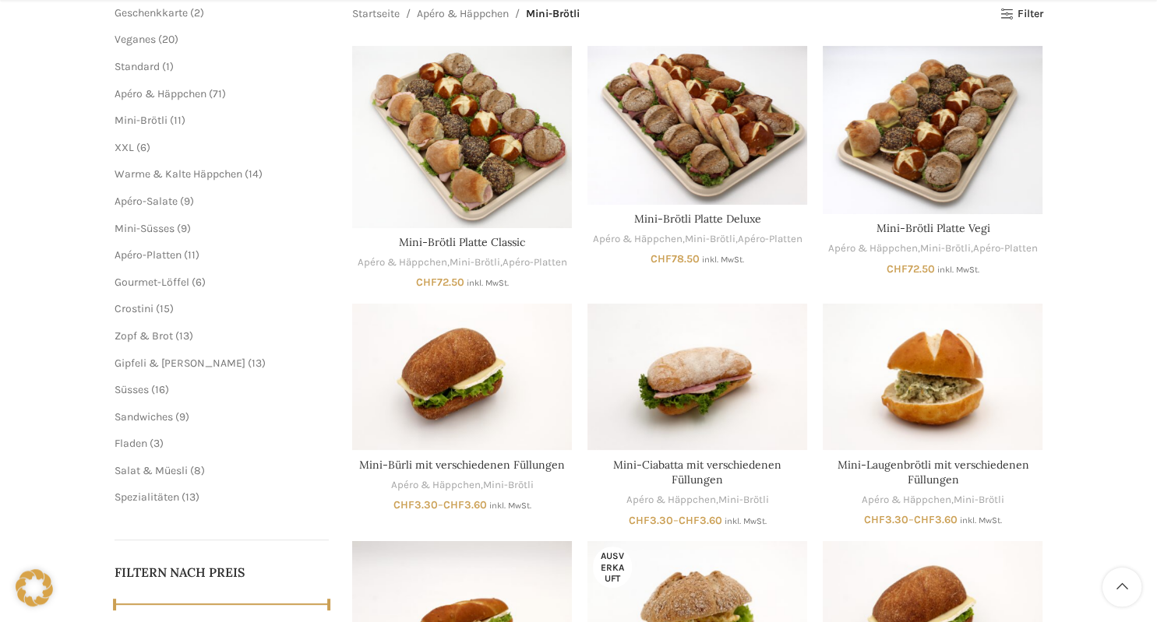
scroll to position [246, 0]
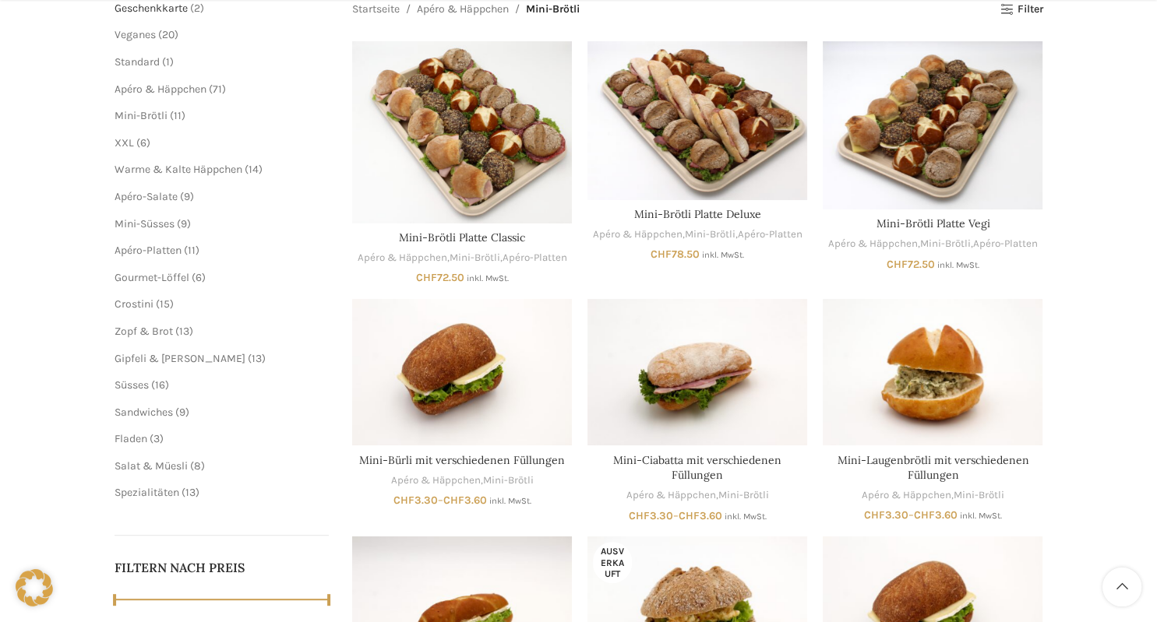
click at [161, 9] on span "Geschenkkarte" at bounding box center [150, 8] width 73 height 13
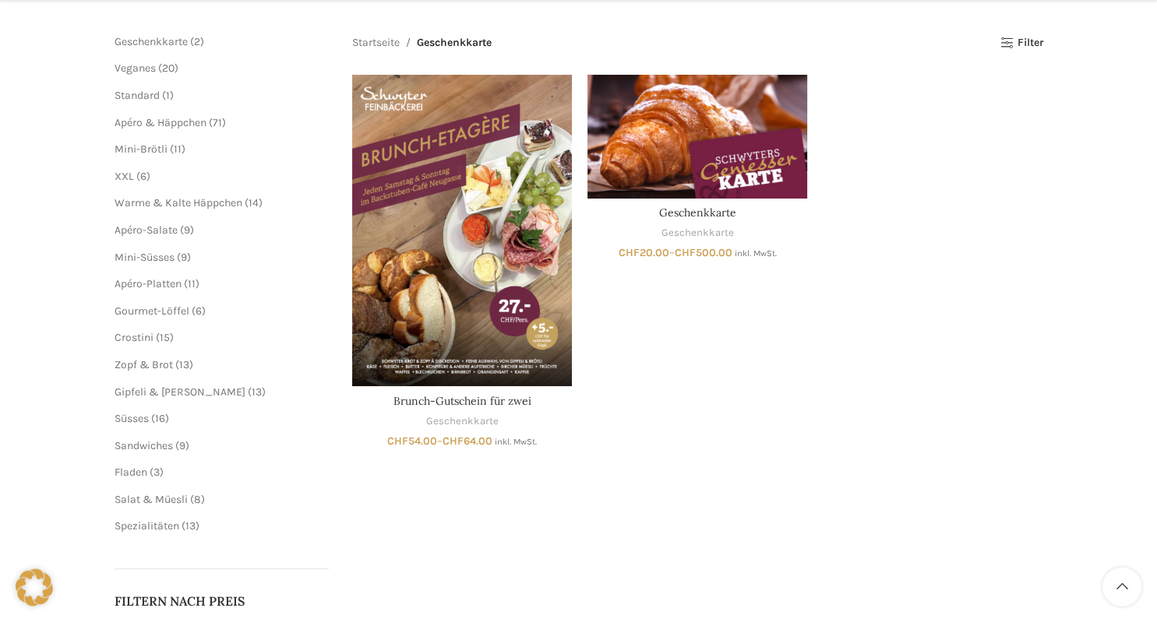
scroll to position [246, 0]
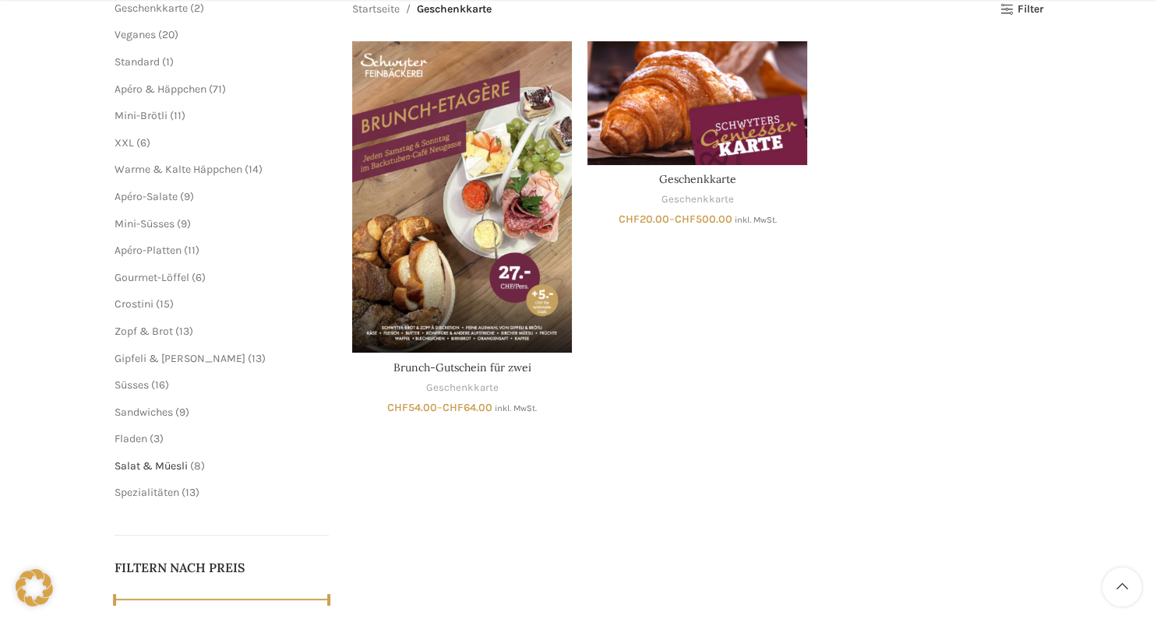
click at [159, 463] on span "Salat & Müesli" at bounding box center [150, 466] width 73 height 13
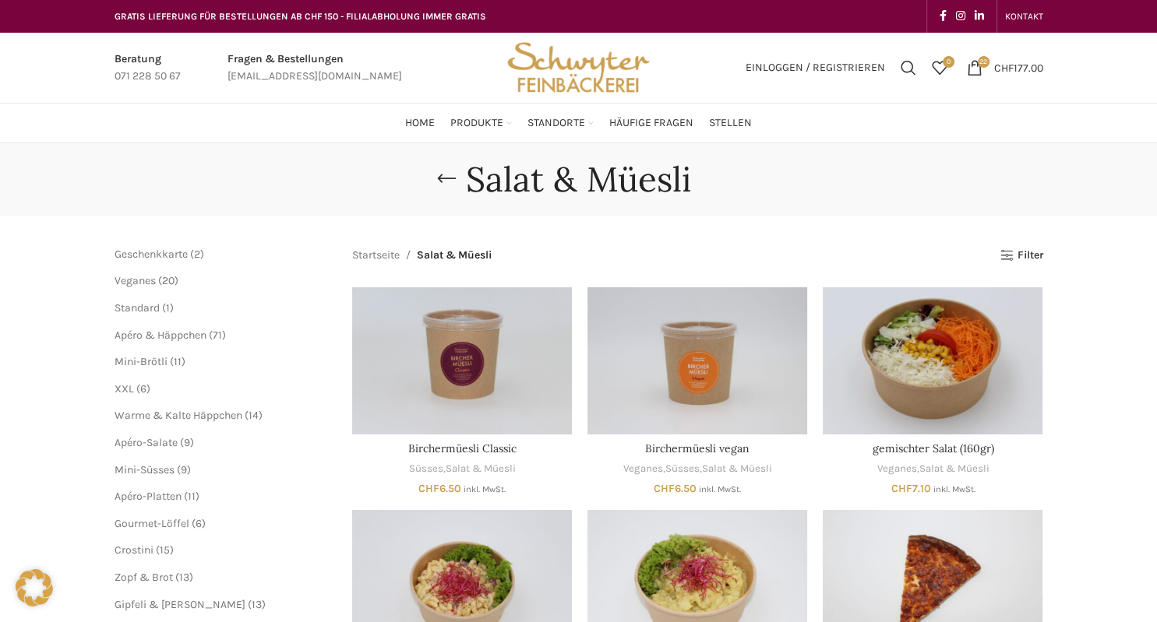
scroll to position [103, 0]
